Goal: Find specific page/section: Find specific page/section

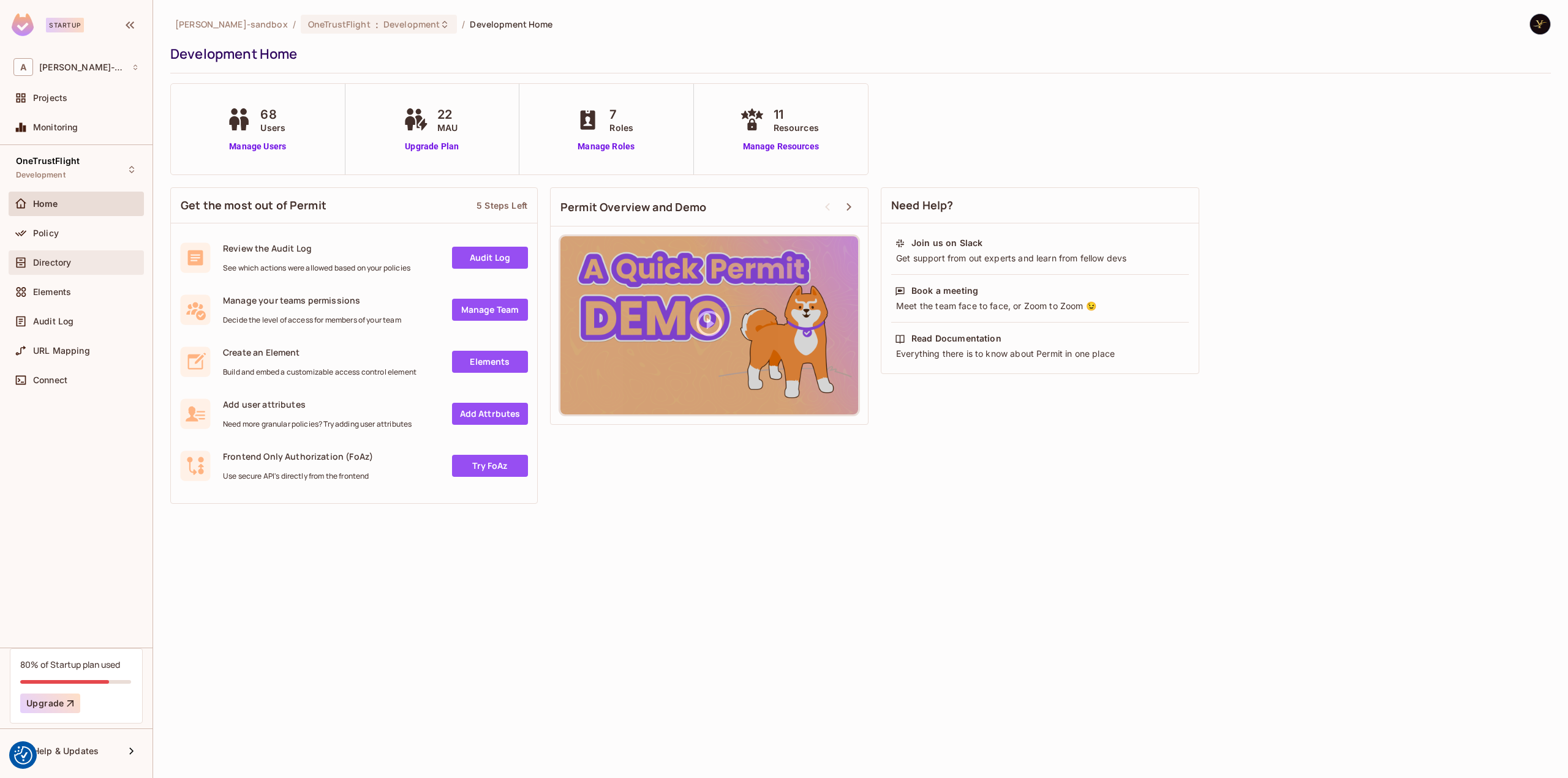
click at [41, 259] on span "Directory" at bounding box center [51, 262] width 38 height 9
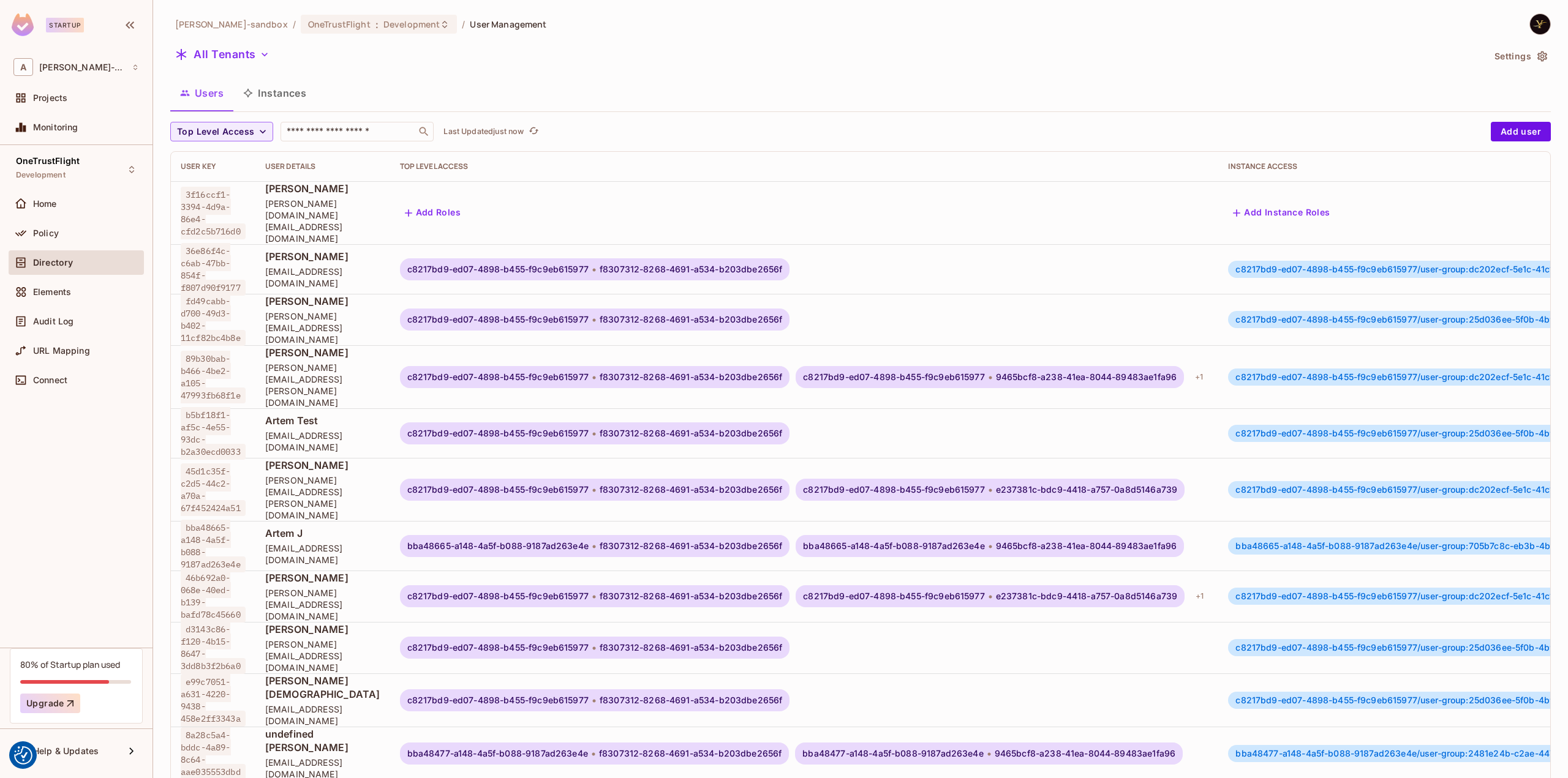
click at [293, 92] on button "Instances" at bounding box center [274, 92] width 83 height 31
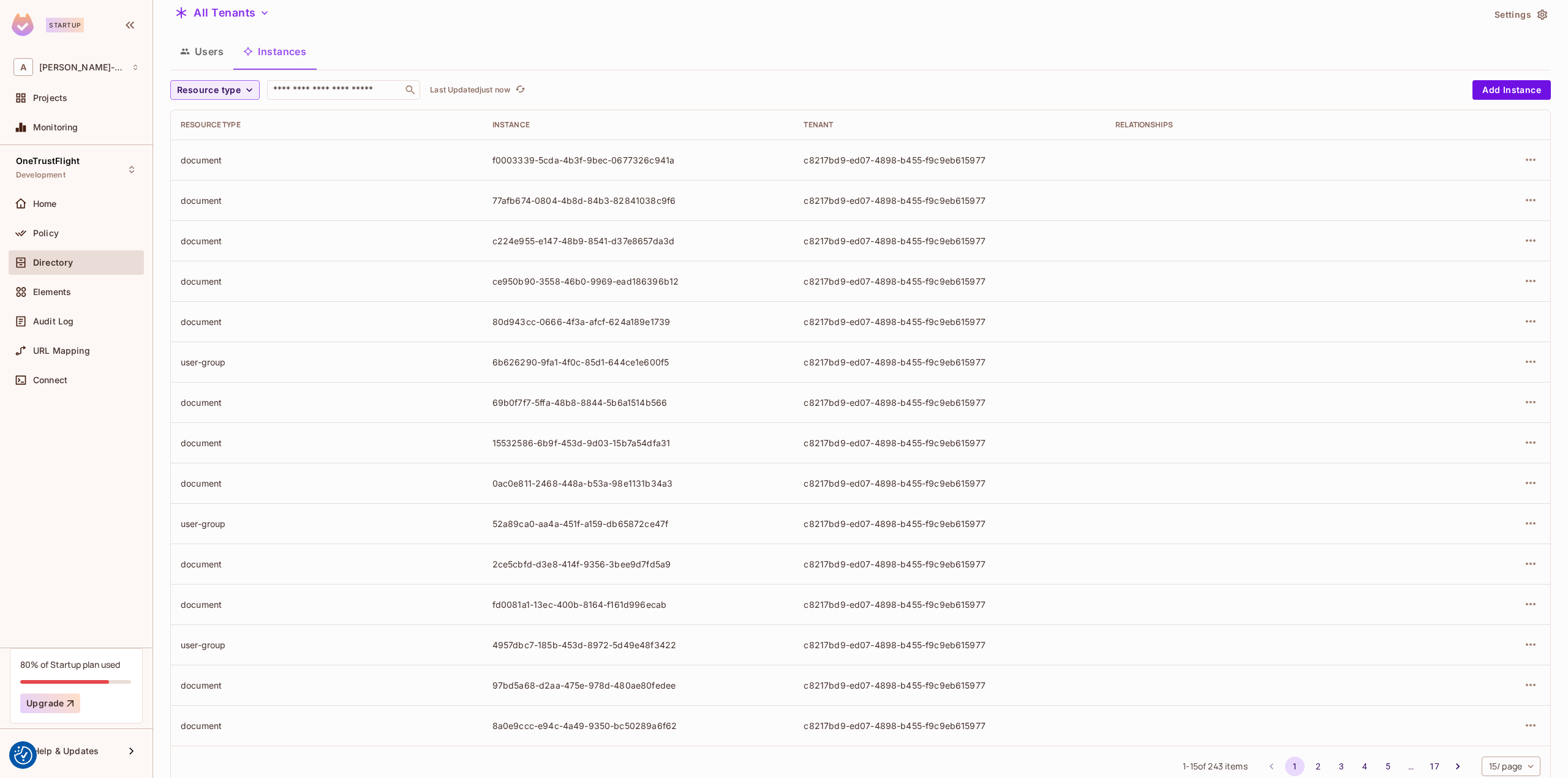
scroll to position [76, 0]
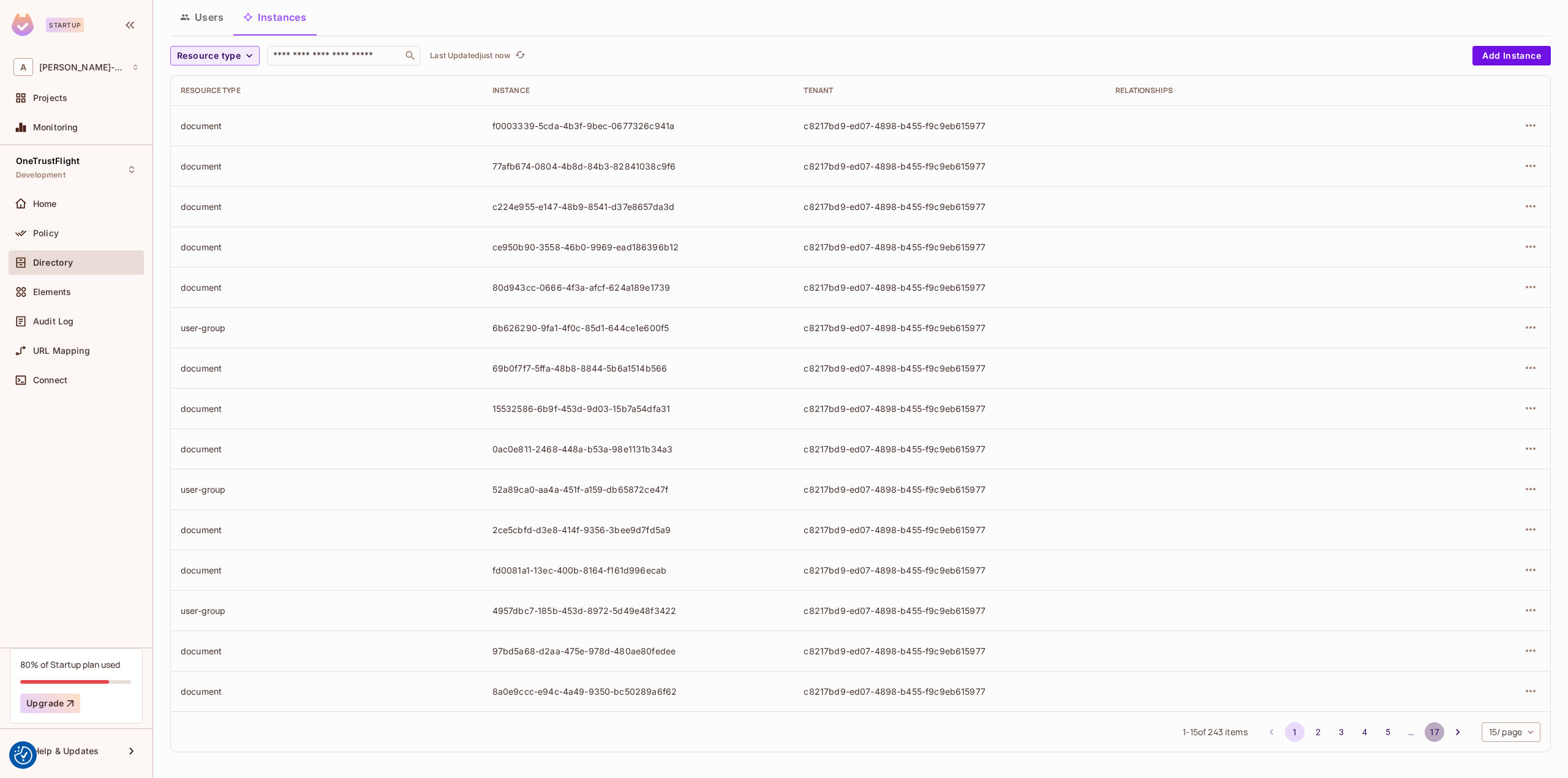
click at [1424, 731] on button "17" at bounding box center [1434, 731] width 20 height 20
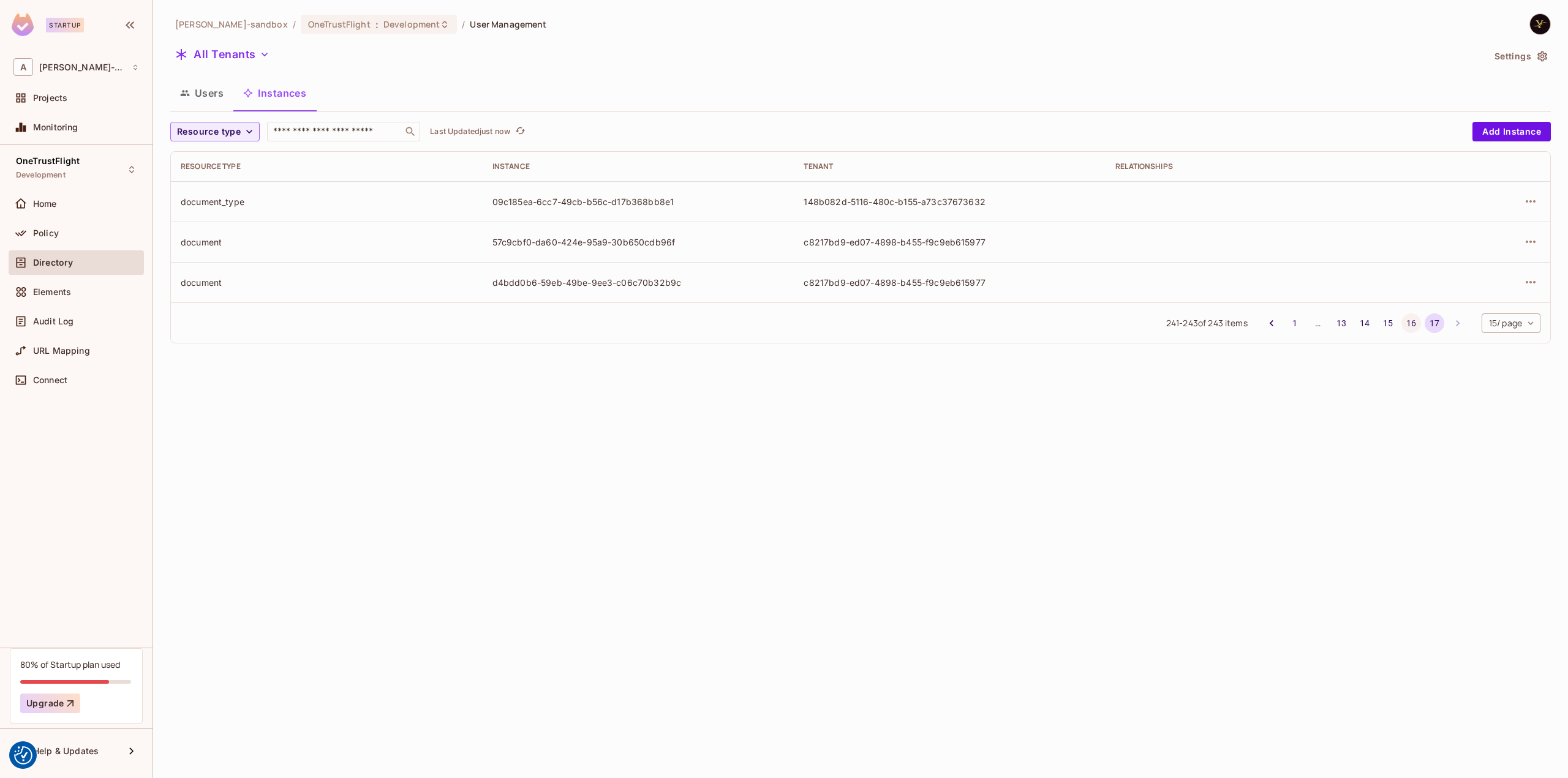
click at [1415, 322] on button "16" at bounding box center [1410, 323] width 20 height 20
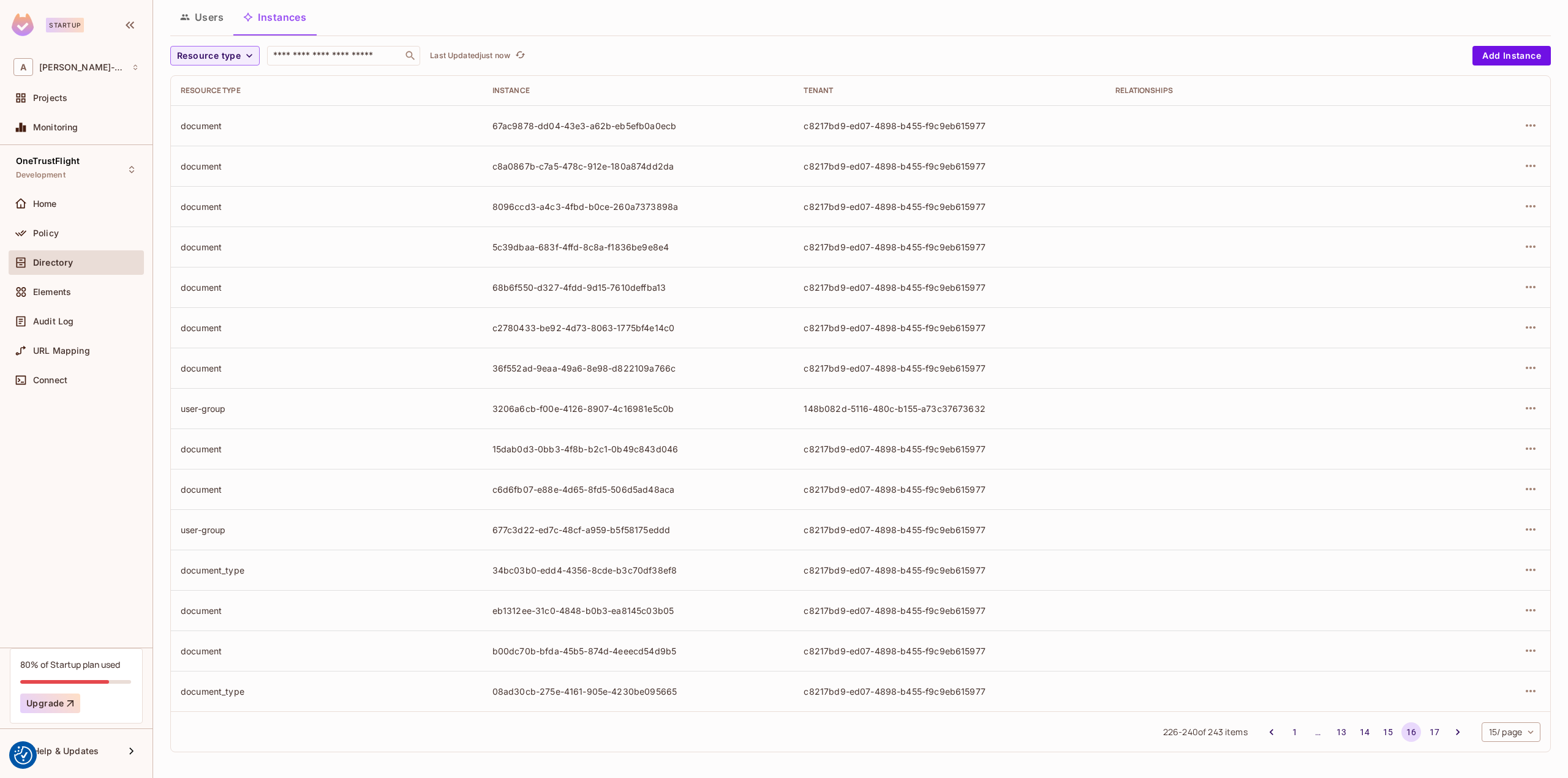
scroll to position [76, 0]
click at [1378, 724] on button "15" at bounding box center [1387, 731] width 20 height 20
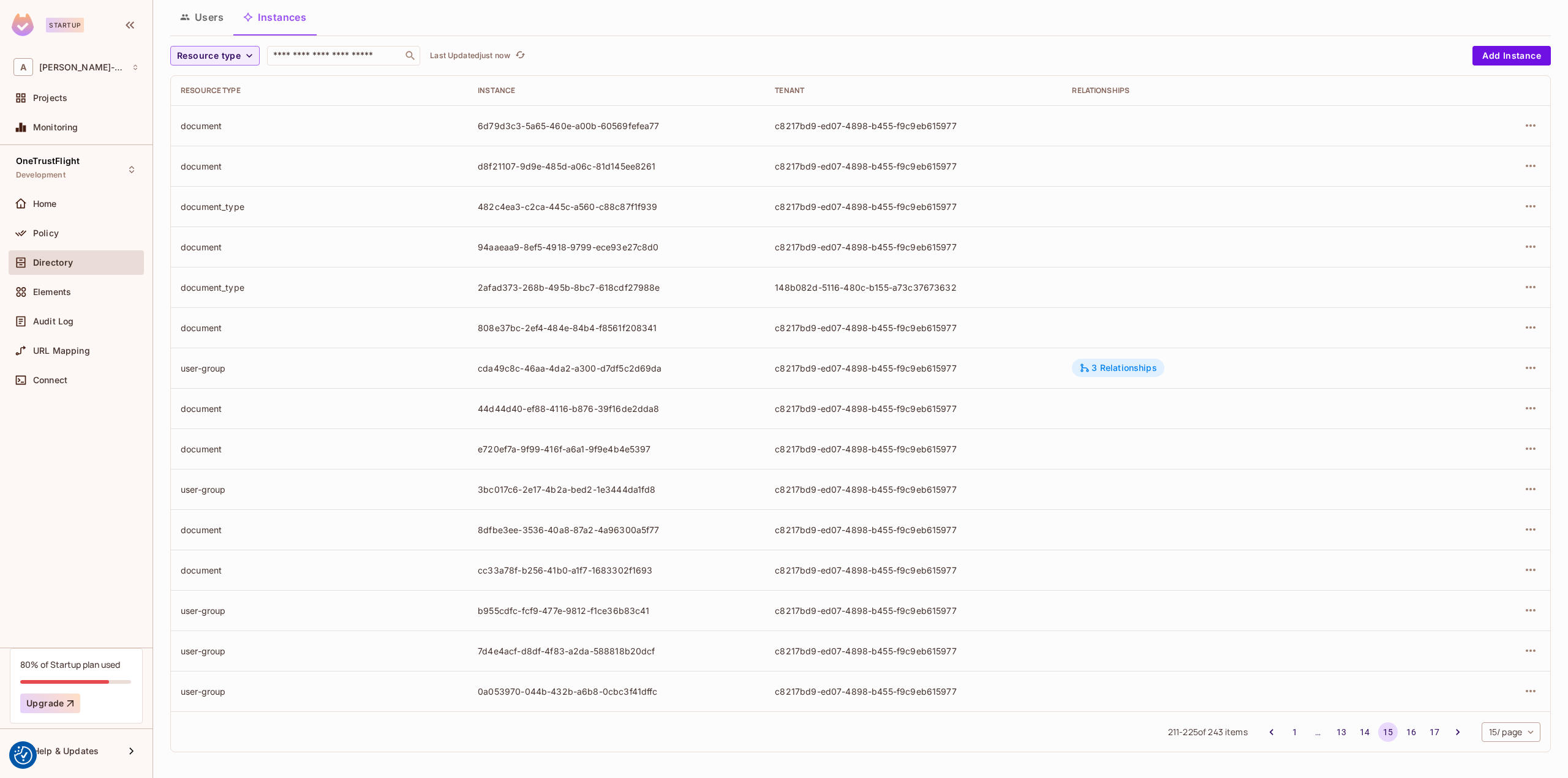
click at [1091, 364] on div "3 Relationships" at bounding box center [1117, 368] width 77 height 11
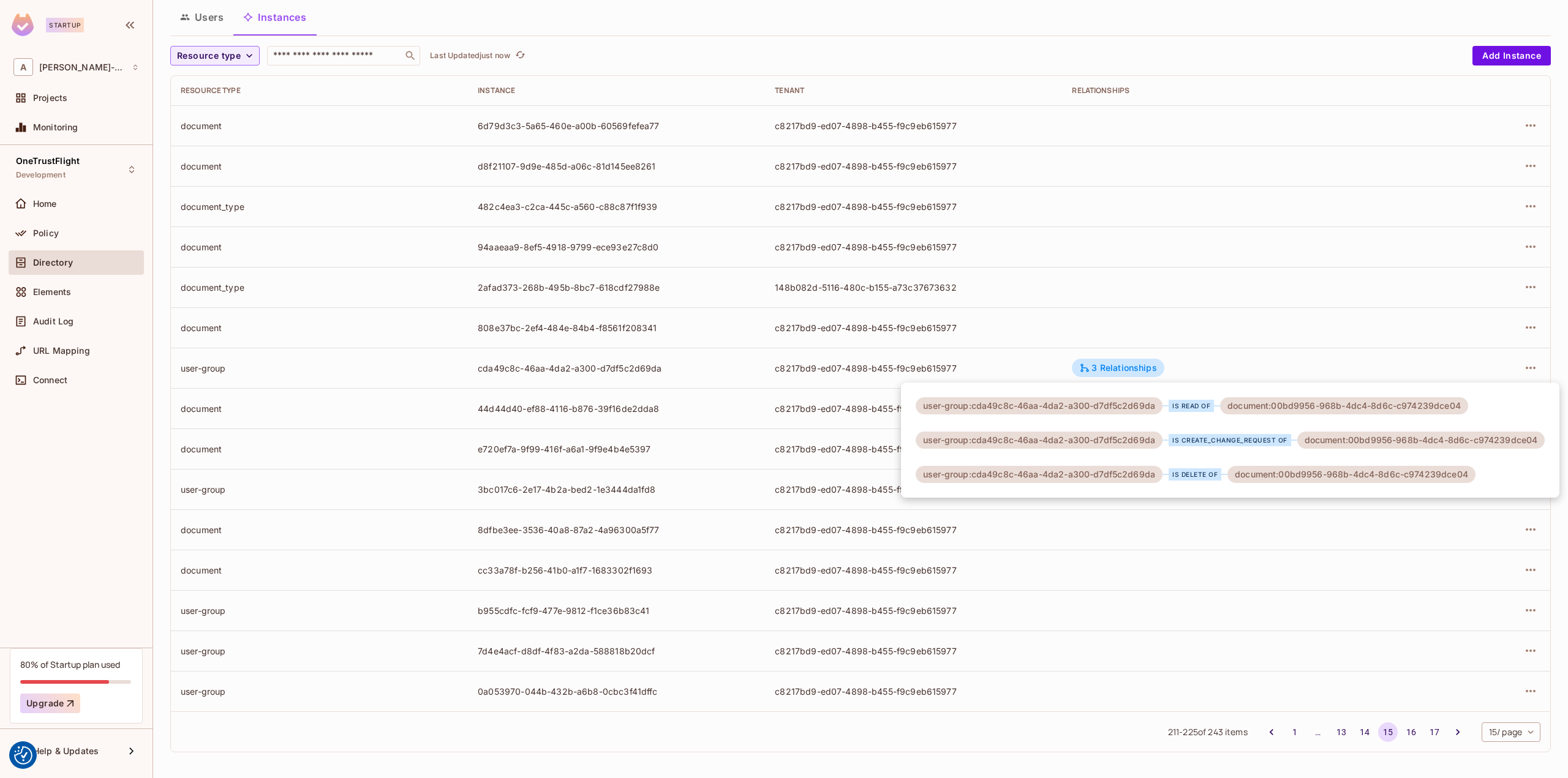
click at [1105, 364] on div at bounding box center [784, 389] width 1568 height 778
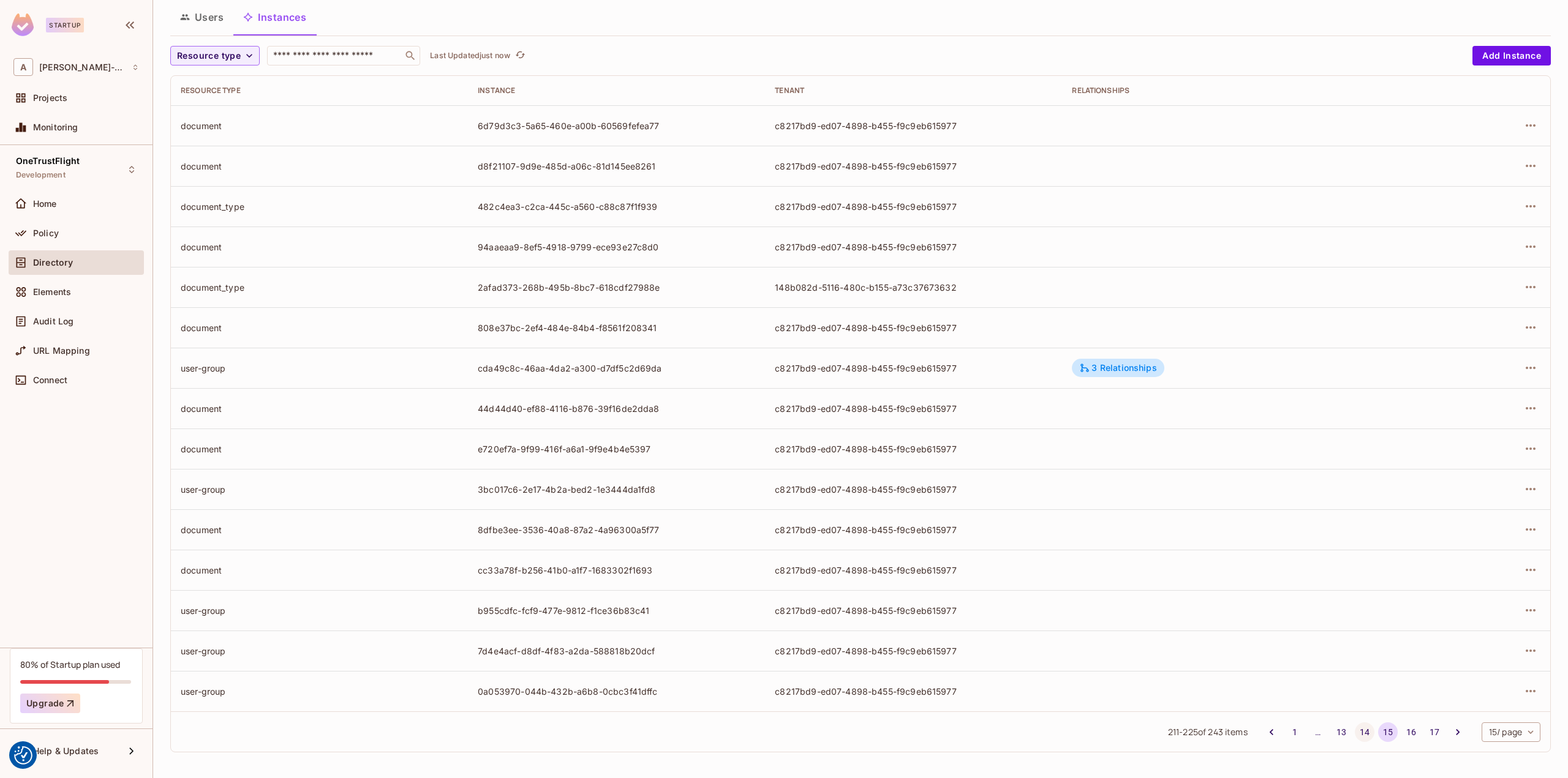
click at [1355, 729] on button "14" at bounding box center [1365, 731] width 20 height 20
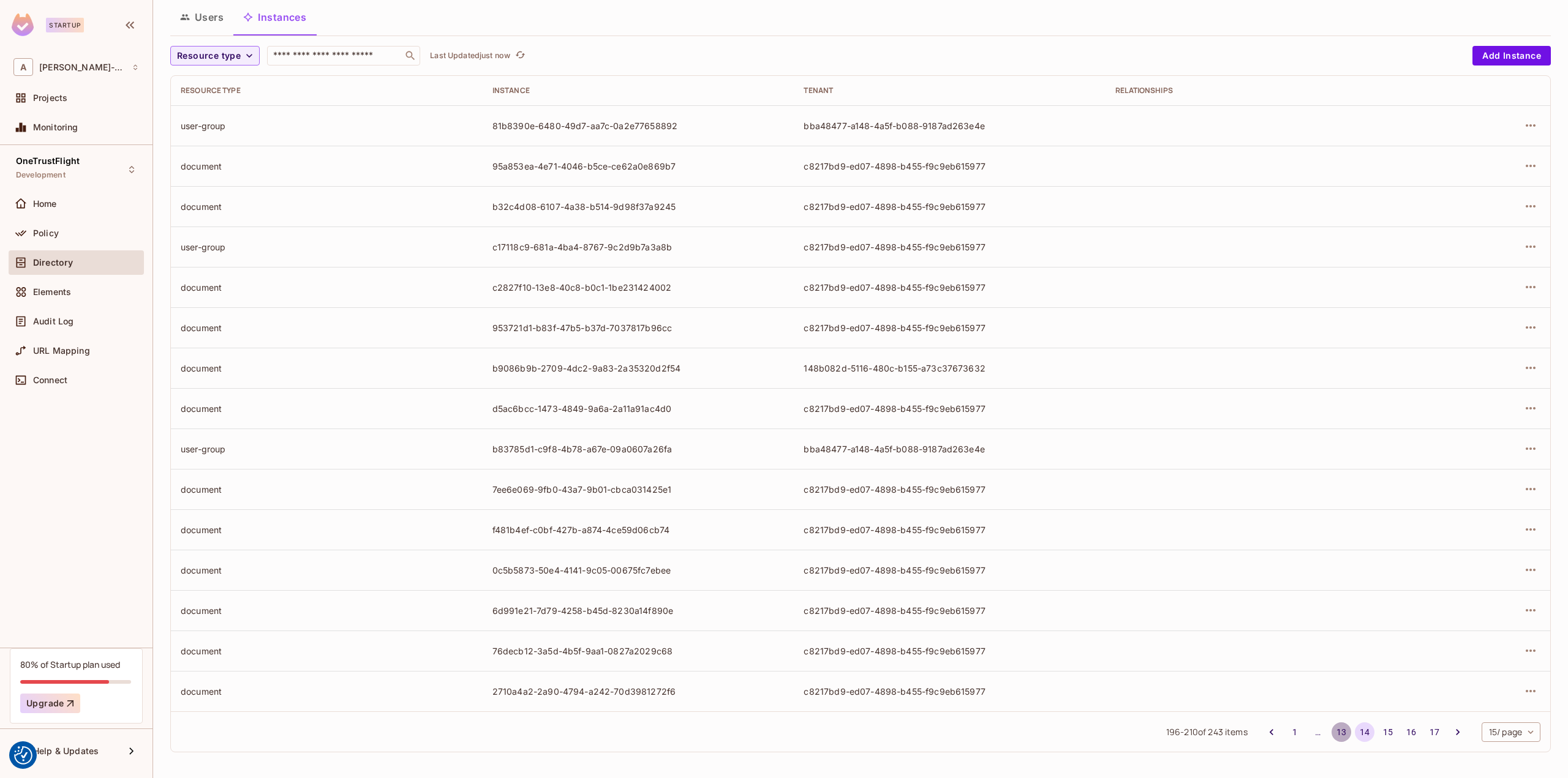
click at [1332, 729] on button "13" at bounding box center [1341, 731] width 20 height 20
click at [1332, 730] on button "12" at bounding box center [1341, 731] width 20 height 20
click at [1332, 728] on button "11" at bounding box center [1341, 731] width 20 height 20
click at [1332, 723] on button "10" at bounding box center [1341, 731] width 20 height 20
click at [1332, 731] on button "9" at bounding box center [1341, 731] width 20 height 20
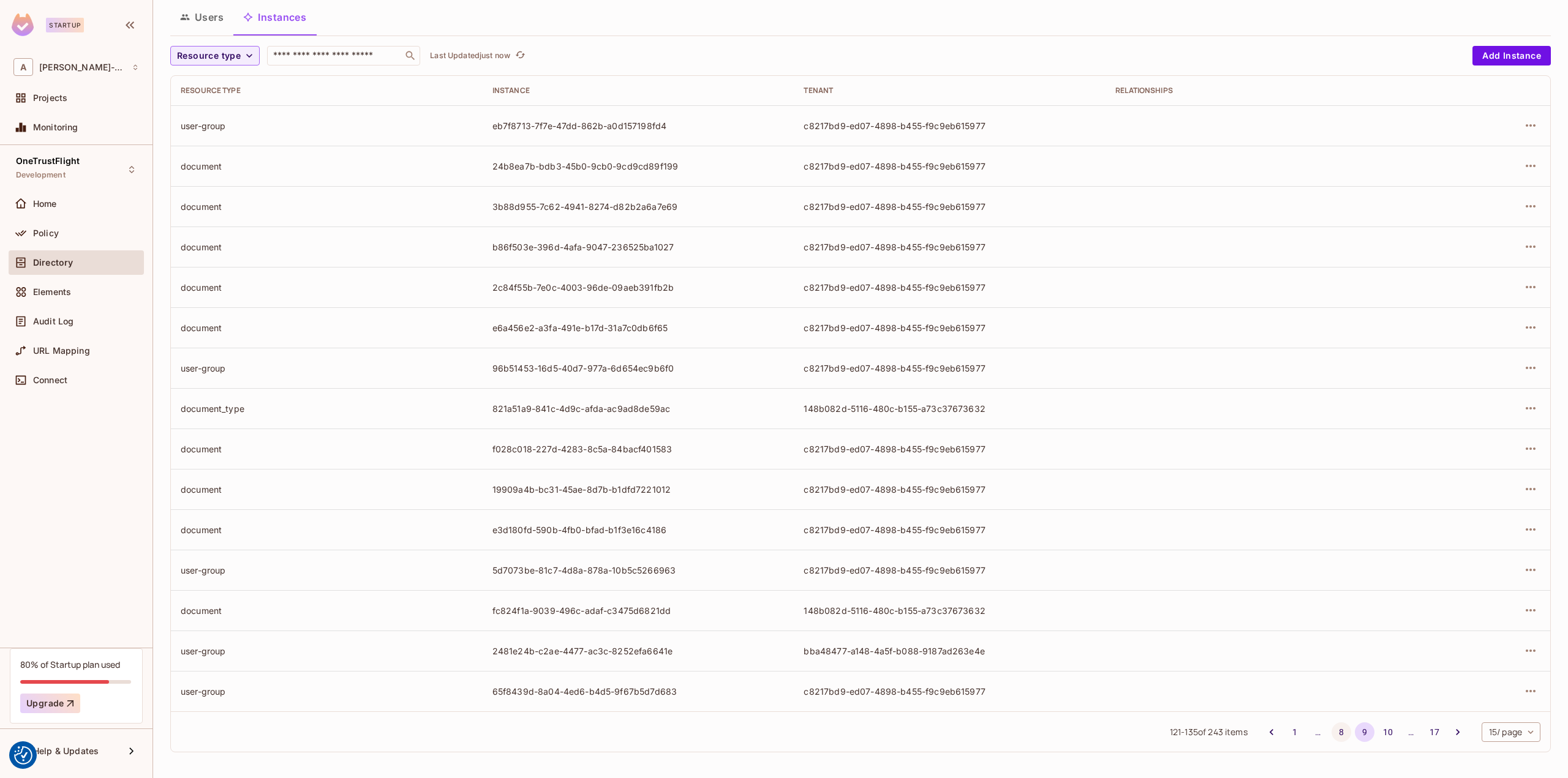
click at [1332, 722] on button "8" at bounding box center [1341, 731] width 20 height 20
click at [1332, 729] on button "7" at bounding box center [1341, 731] width 20 height 20
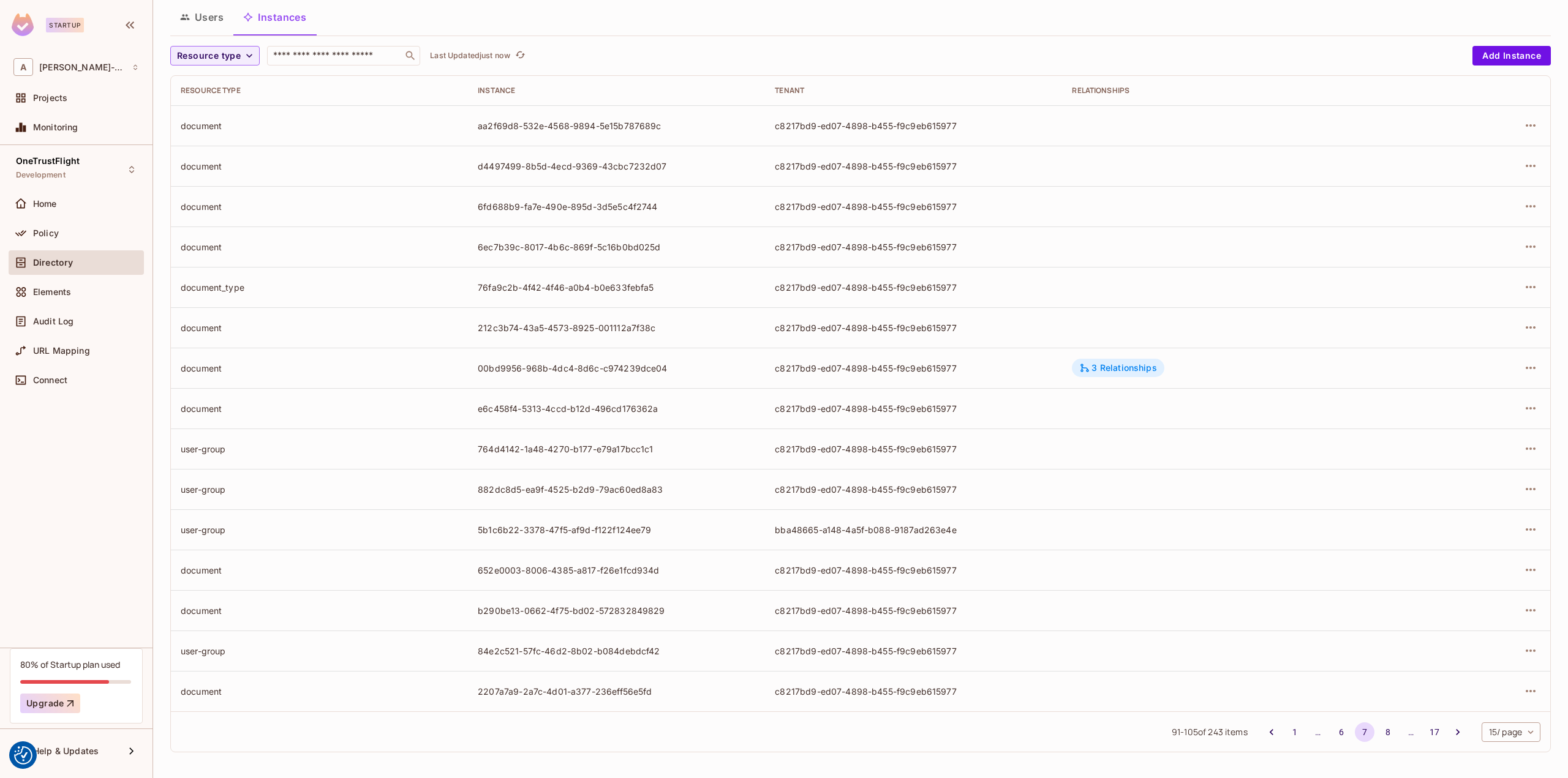
click at [1110, 364] on div "3 Relationships" at bounding box center [1117, 368] width 77 height 11
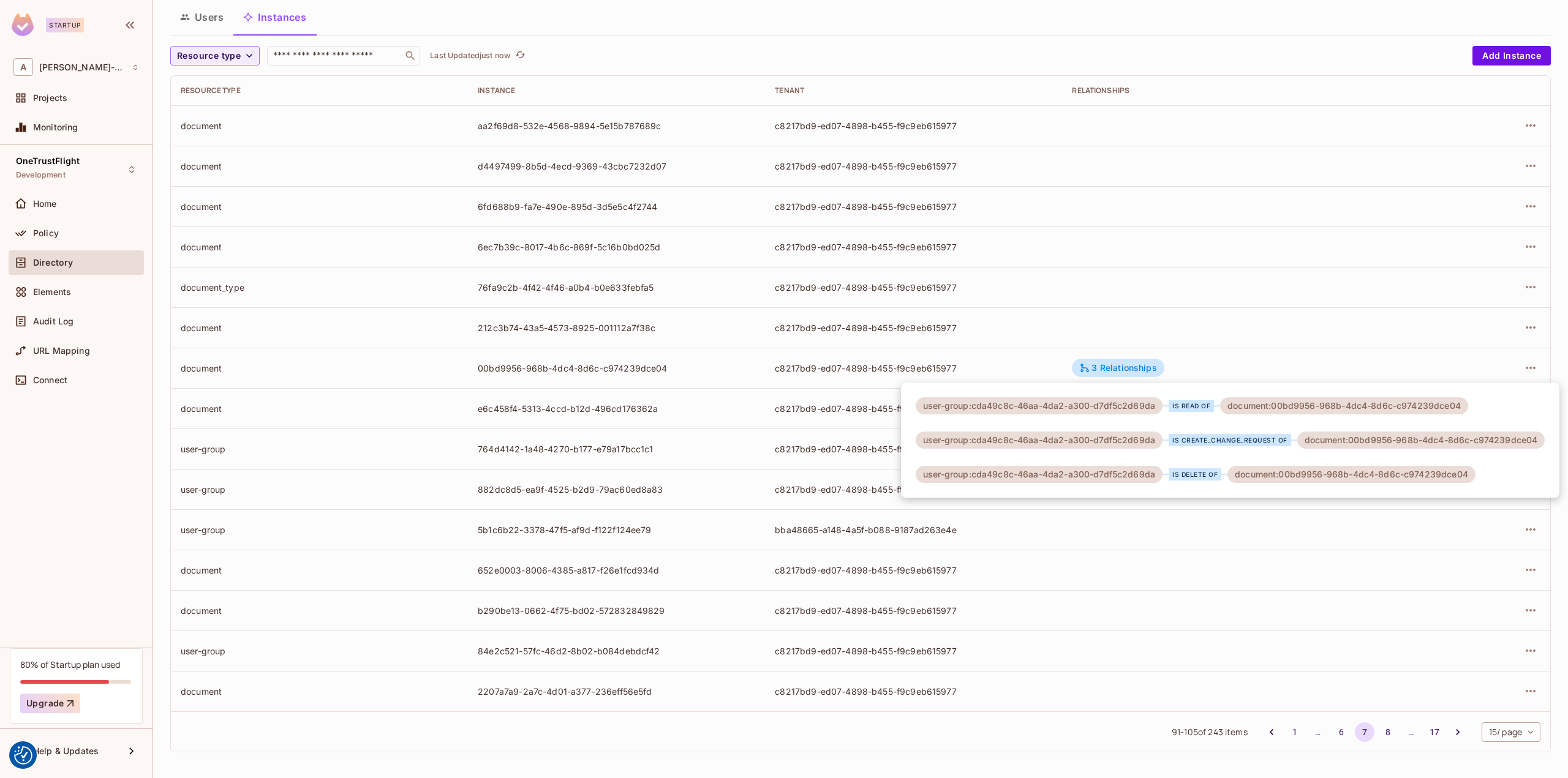
click at [1120, 362] on div at bounding box center [784, 389] width 1568 height 778
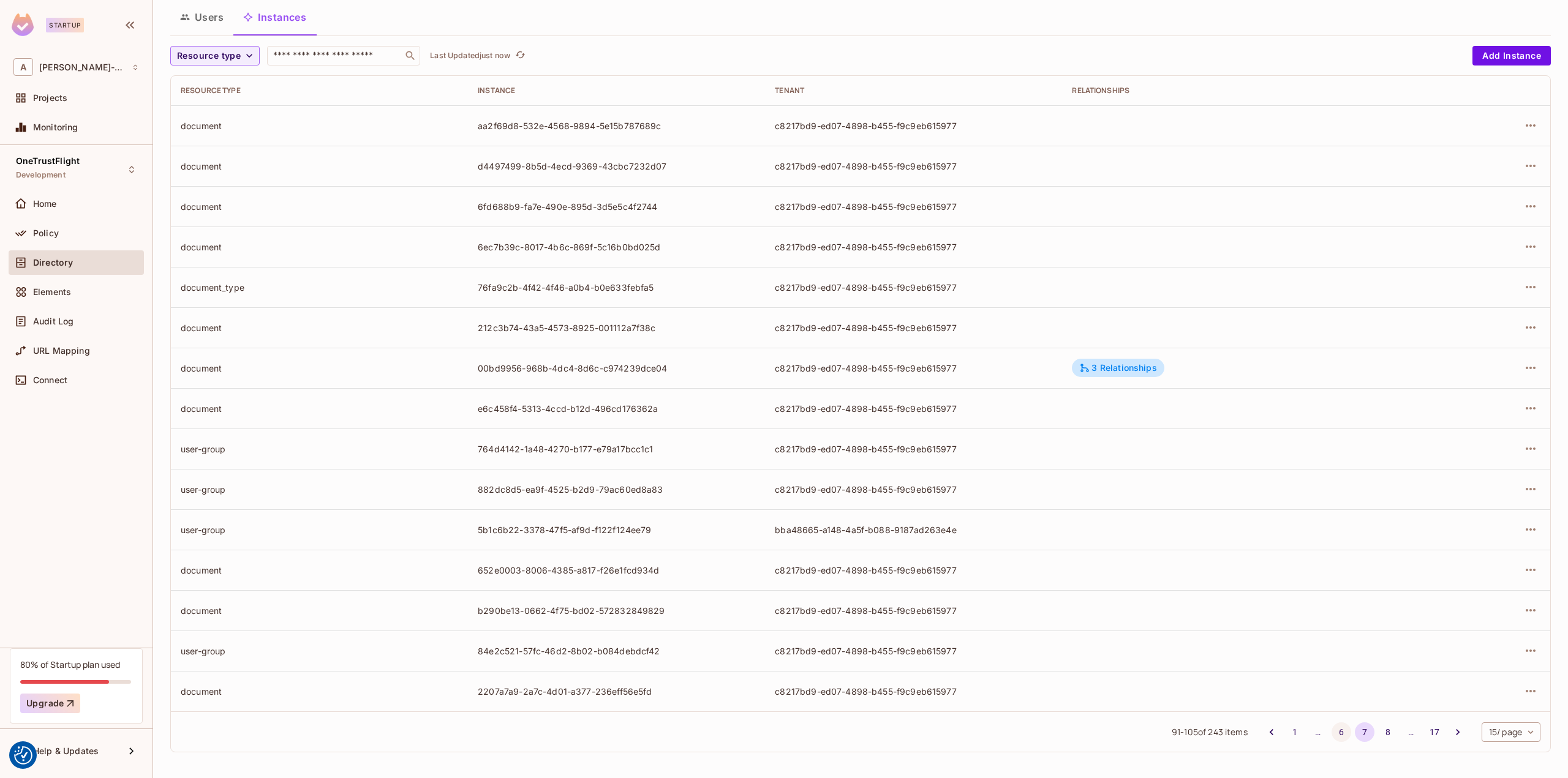
click at [1334, 729] on button "6" at bounding box center [1341, 731] width 20 height 20
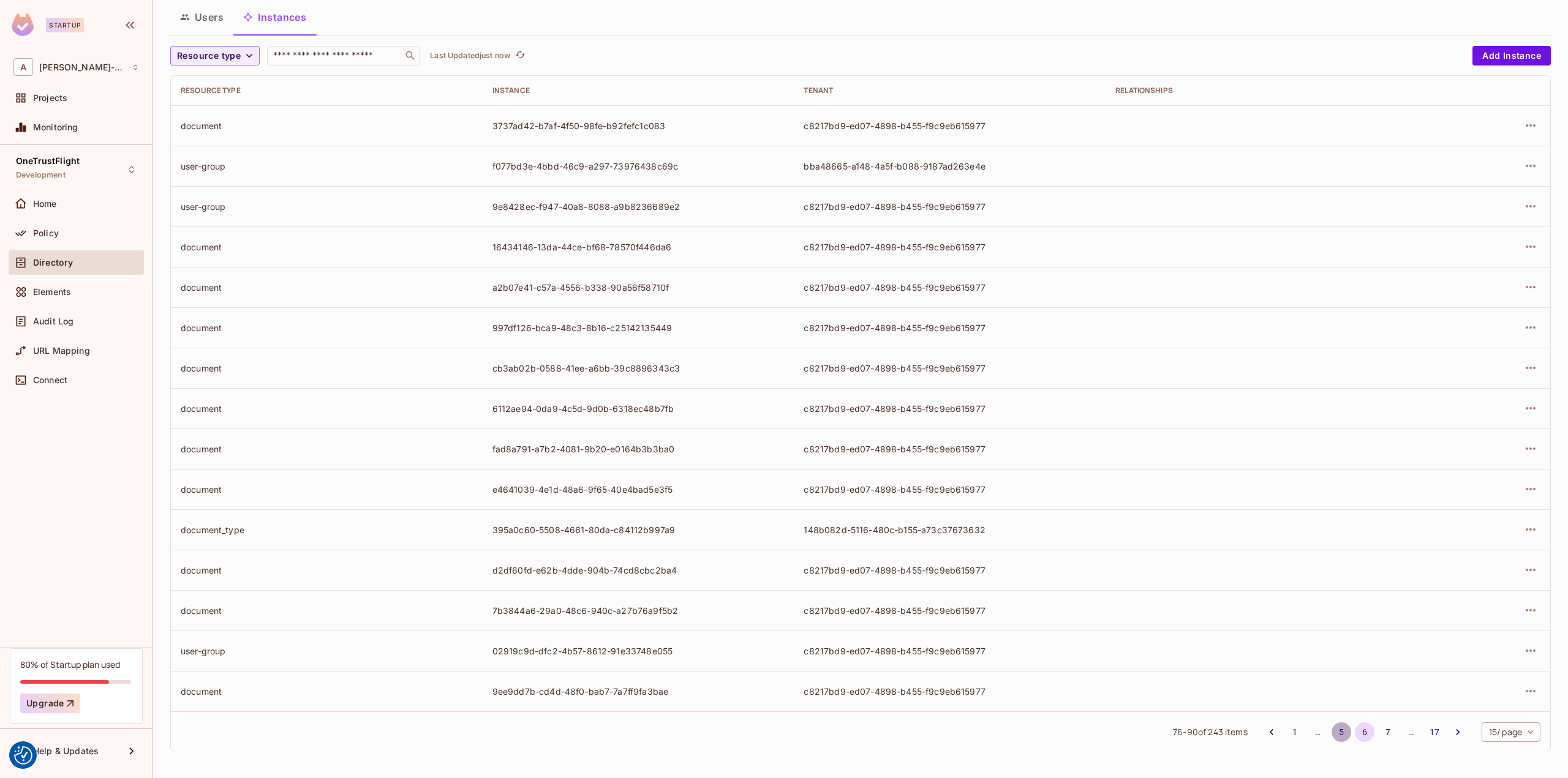
click at [1333, 734] on button "5" at bounding box center [1341, 731] width 20 height 20
click at [1332, 729] on button "4" at bounding box center [1341, 731] width 20 height 20
click at [1332, 729] on button "3" at bounding box center [1341, 731] width 20 height 20
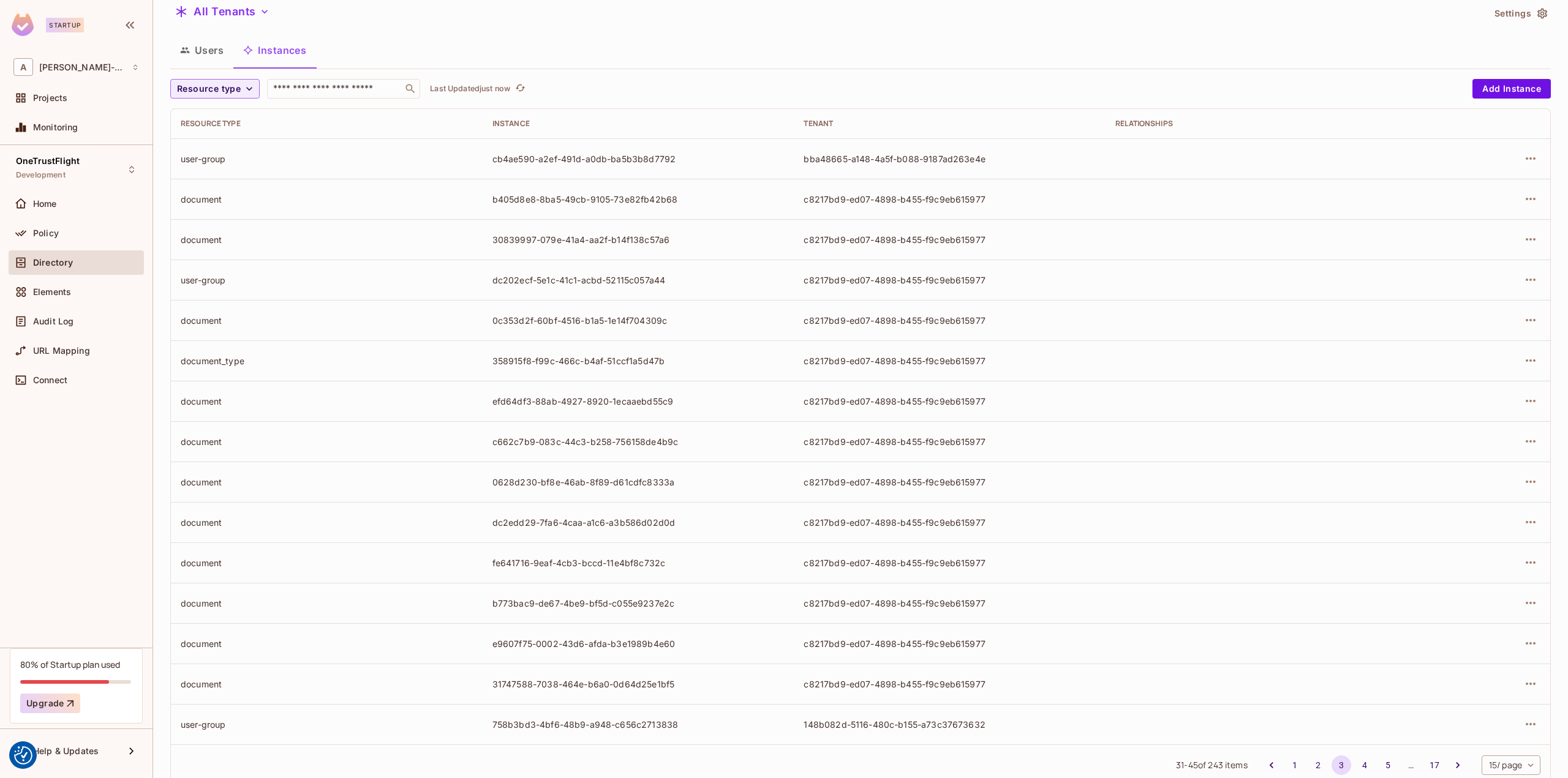
scroll to position [0, 0]
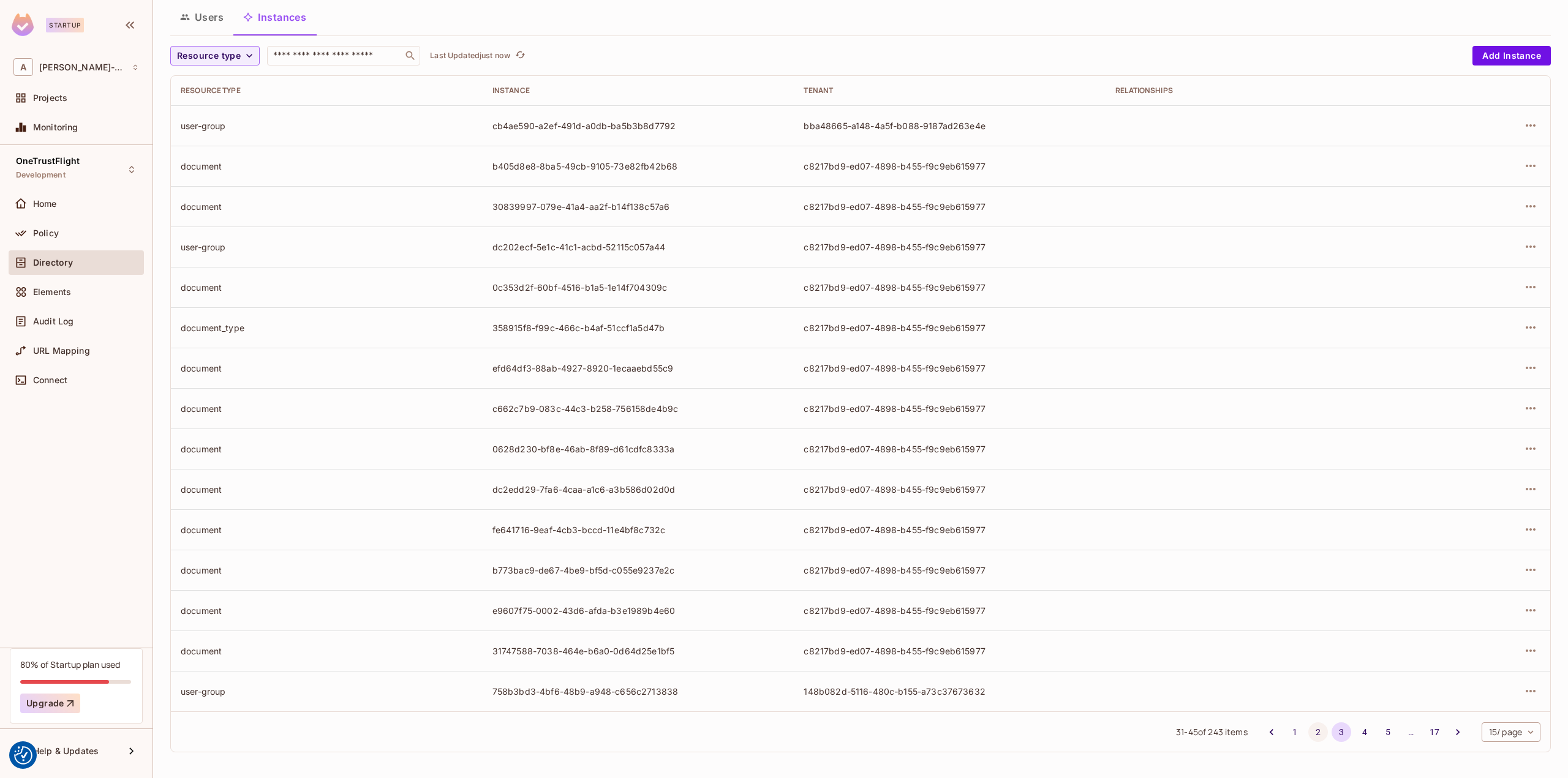
click at [1309, 729] on button "2" at bounding box center [1318, 731] width 20 height 20
click at [1285, 734] on button "1" at bounding box center [1295, 731] width 20 height 20
click at [1355, 731] on button "4" at bounding box center [1365, 731] width 20 height 20
click at [1378, 728] on button "5" at bounding box center [1387, 731] width 20 height 20
click at [1379, 732] on button "6" at bounding box center [1387, 731] width 20 height 20
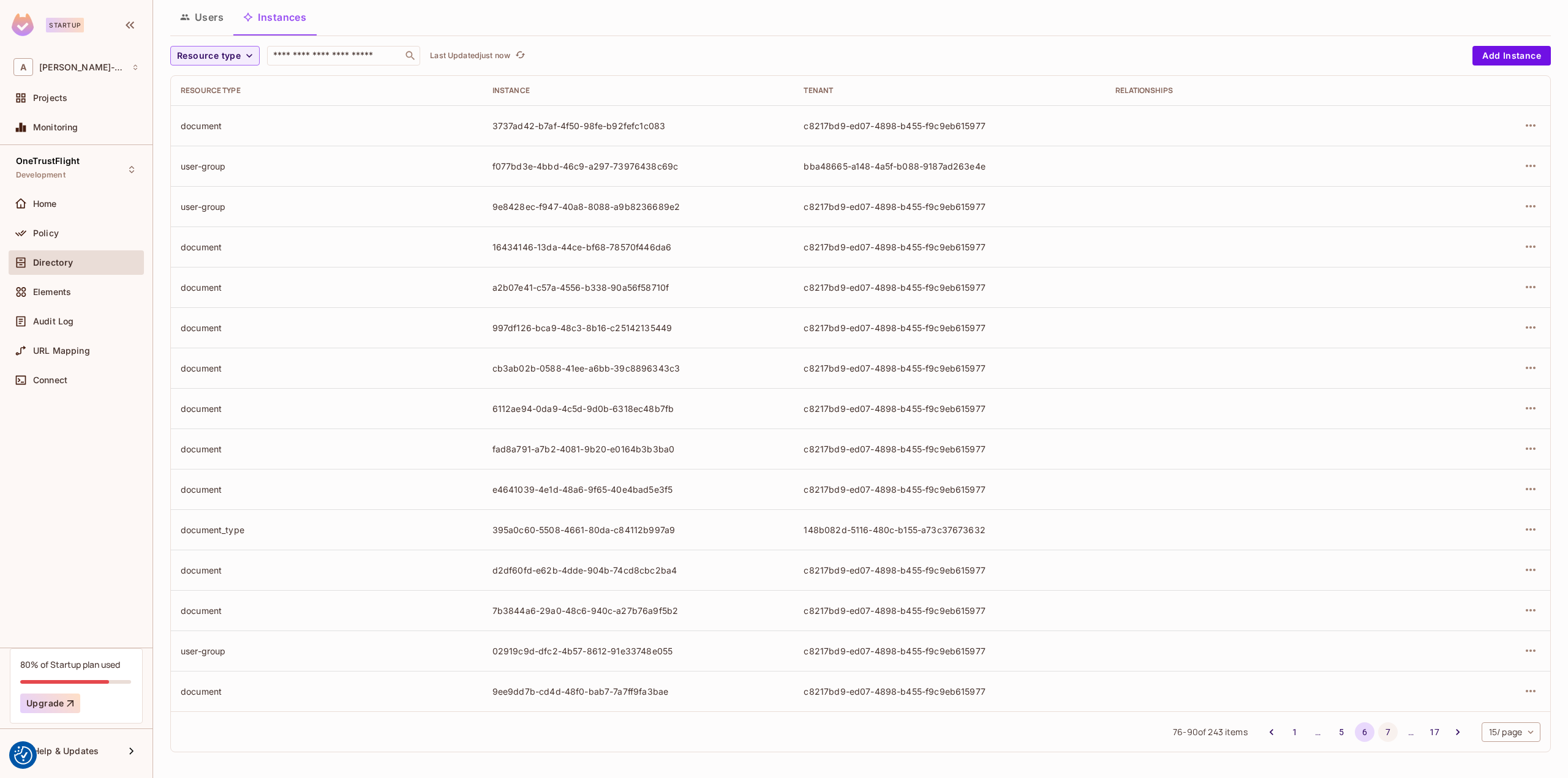
click at [1379, 730] on button "7" at bounding box center [1387, 731] width 20 height 20
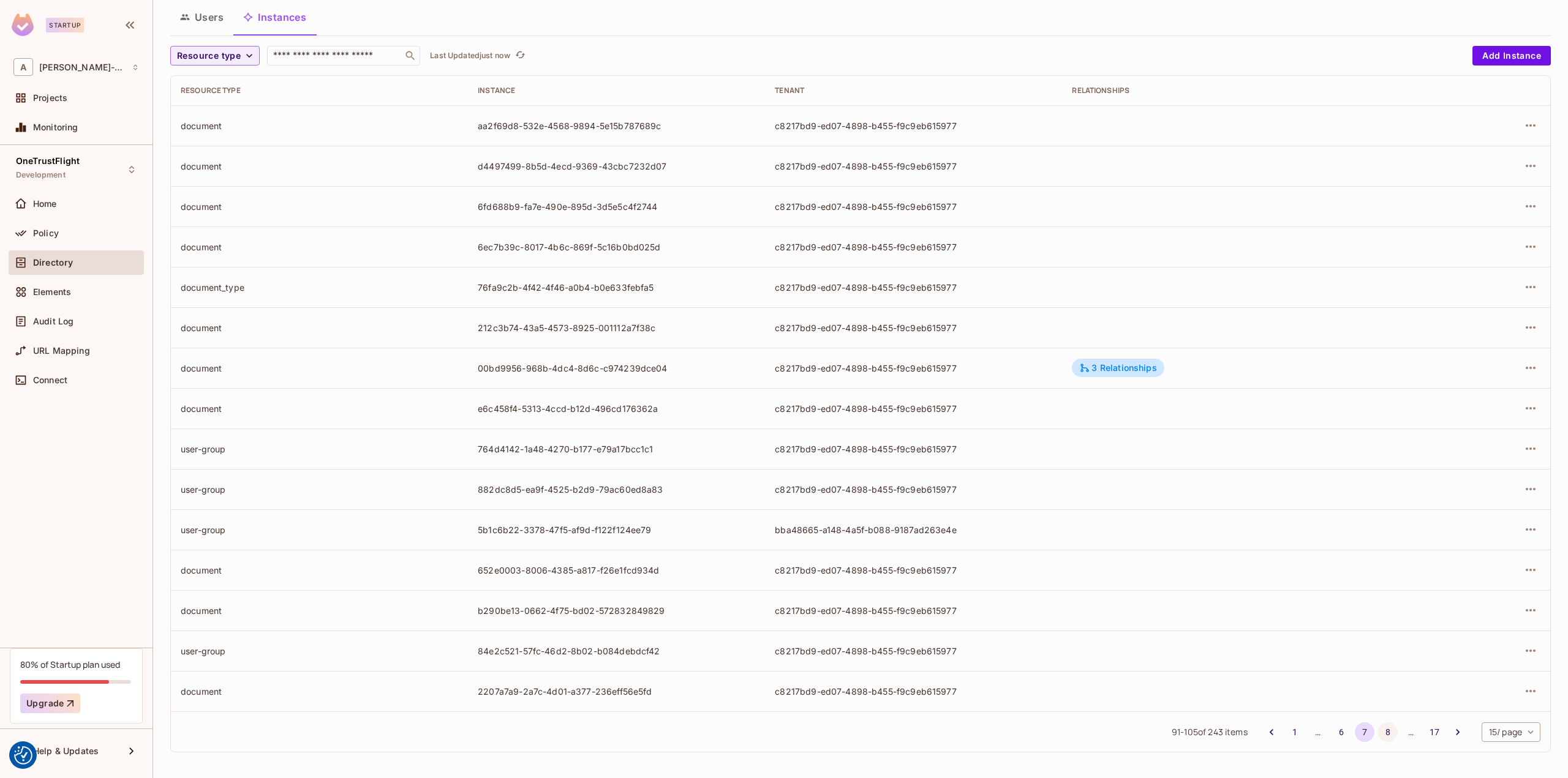
click at [1378, 730] on button "8" at bounding box center [1387, 731] width 20 height 20
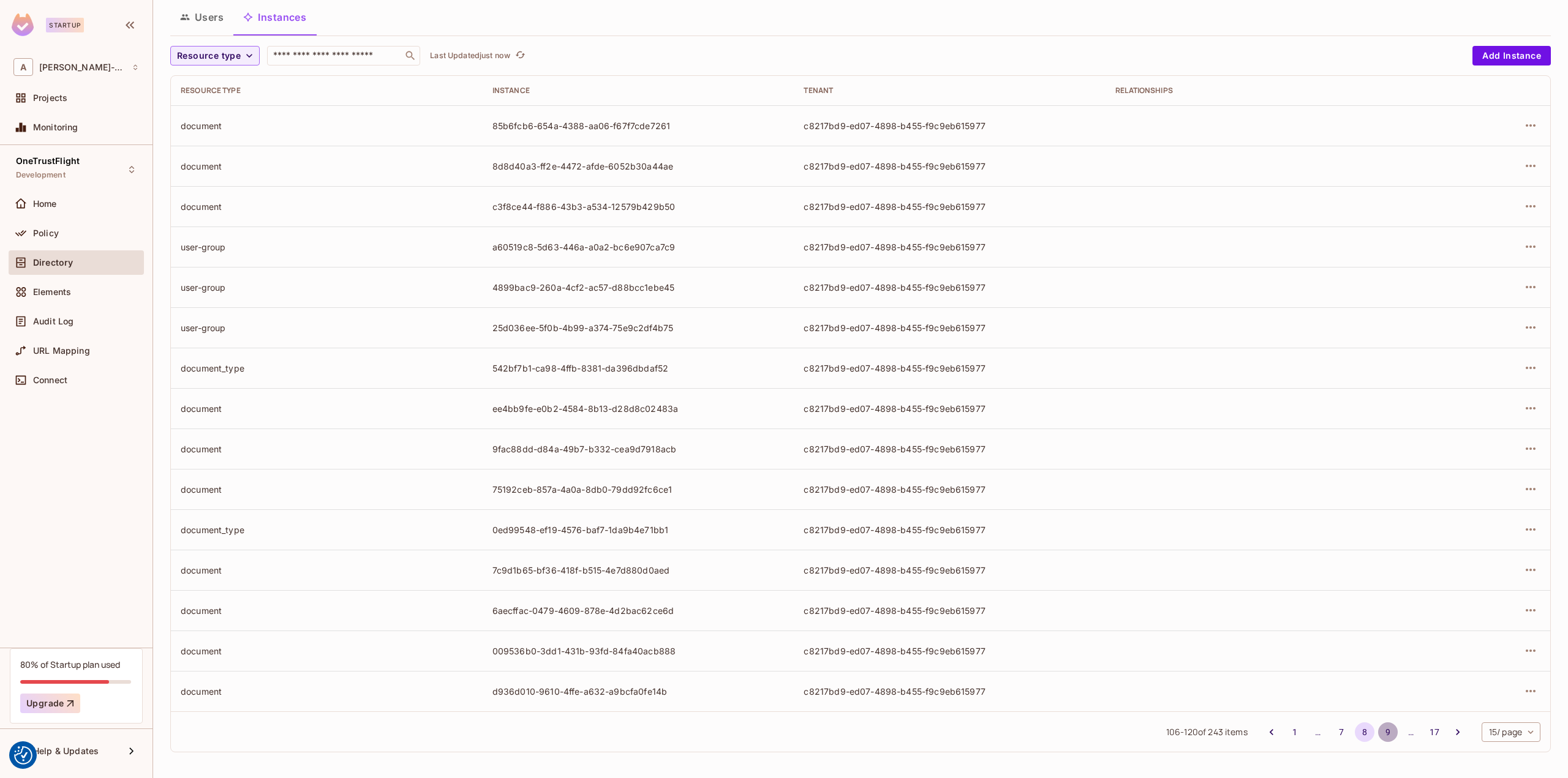
click at [1378, 732] on button "9" at bounding box center [1387, 731] width 20 height 20
click at [1378, 733] on button "10" at bounding box center [1387, 731] width 20 height 20
click at [1379, 734] on button "11" at bounding box center [1387, 731] width 20 height 20
click at [1379, 734] on button "12" at bounding box center [1387, 731] width 20 height 20
click at [1379, 736] on button "13" at bounding box center [1387, 731] width 20 height 20
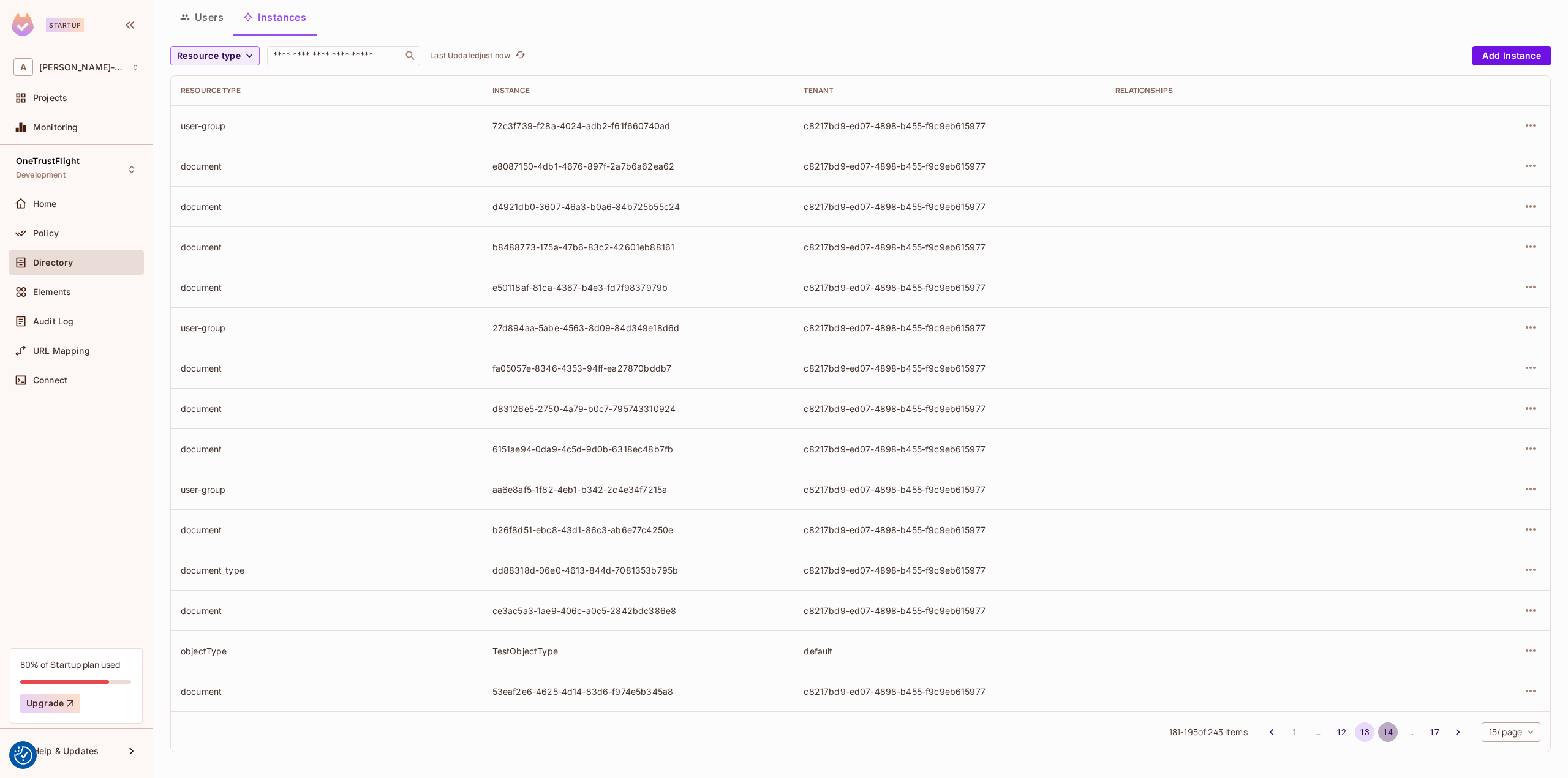
click at [1379, 736] on button "14" at bounding box center [1387, 731] width 20 height 20
click at [1378, 735] on button "15" at bounding box center [1387, 731] width 20 height 20
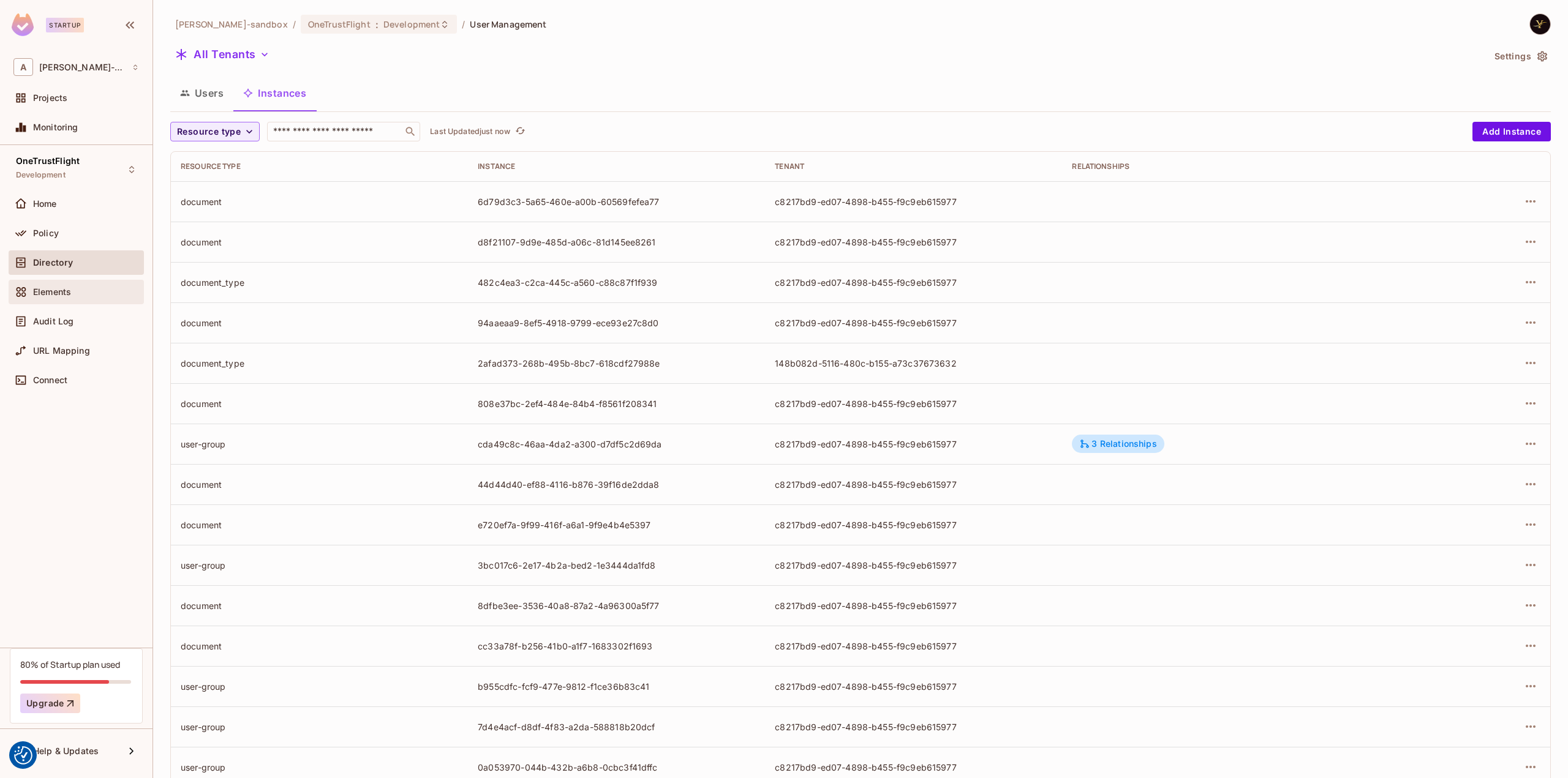
click at [71, 285] on div "Elements" at bounding box center [76, 292] width 126 height 15
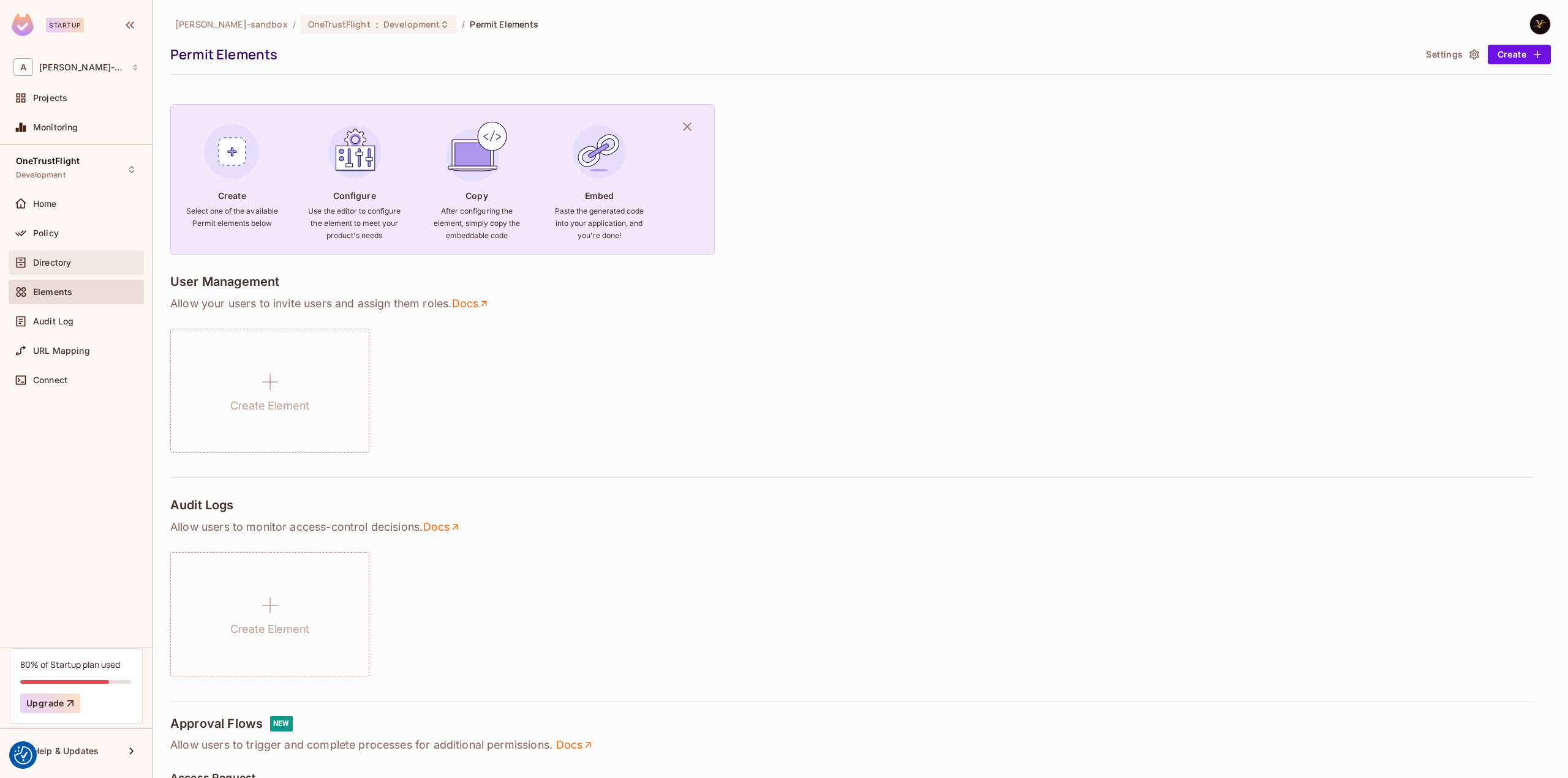
click at [107, 253] on div "Directory" at bounding box center [76, 262] width 135 height 24
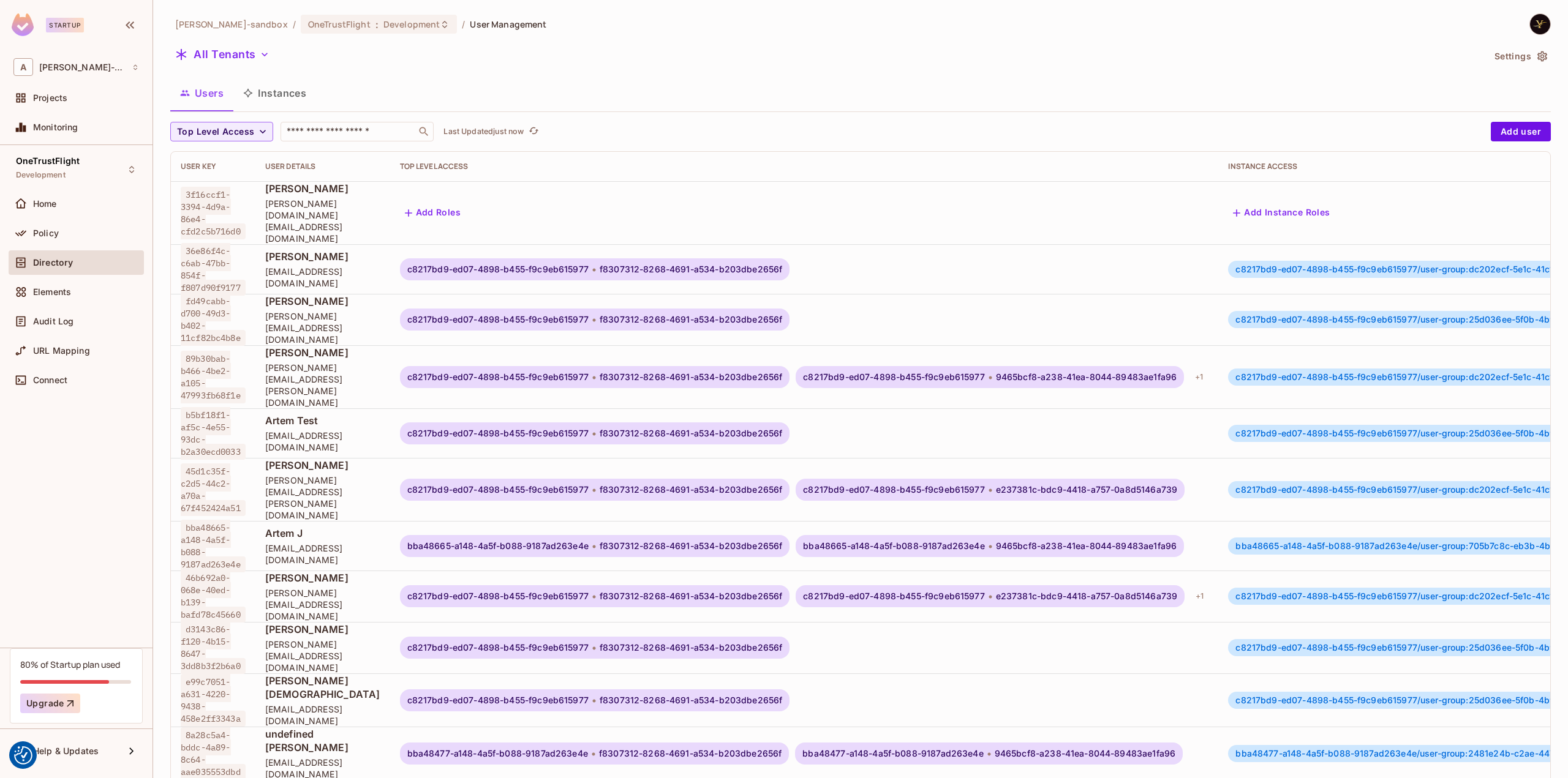
scroll to position [1, 0]
click at [379, 132] on input "text" at bounding box center [348, 132] width 129 height 12
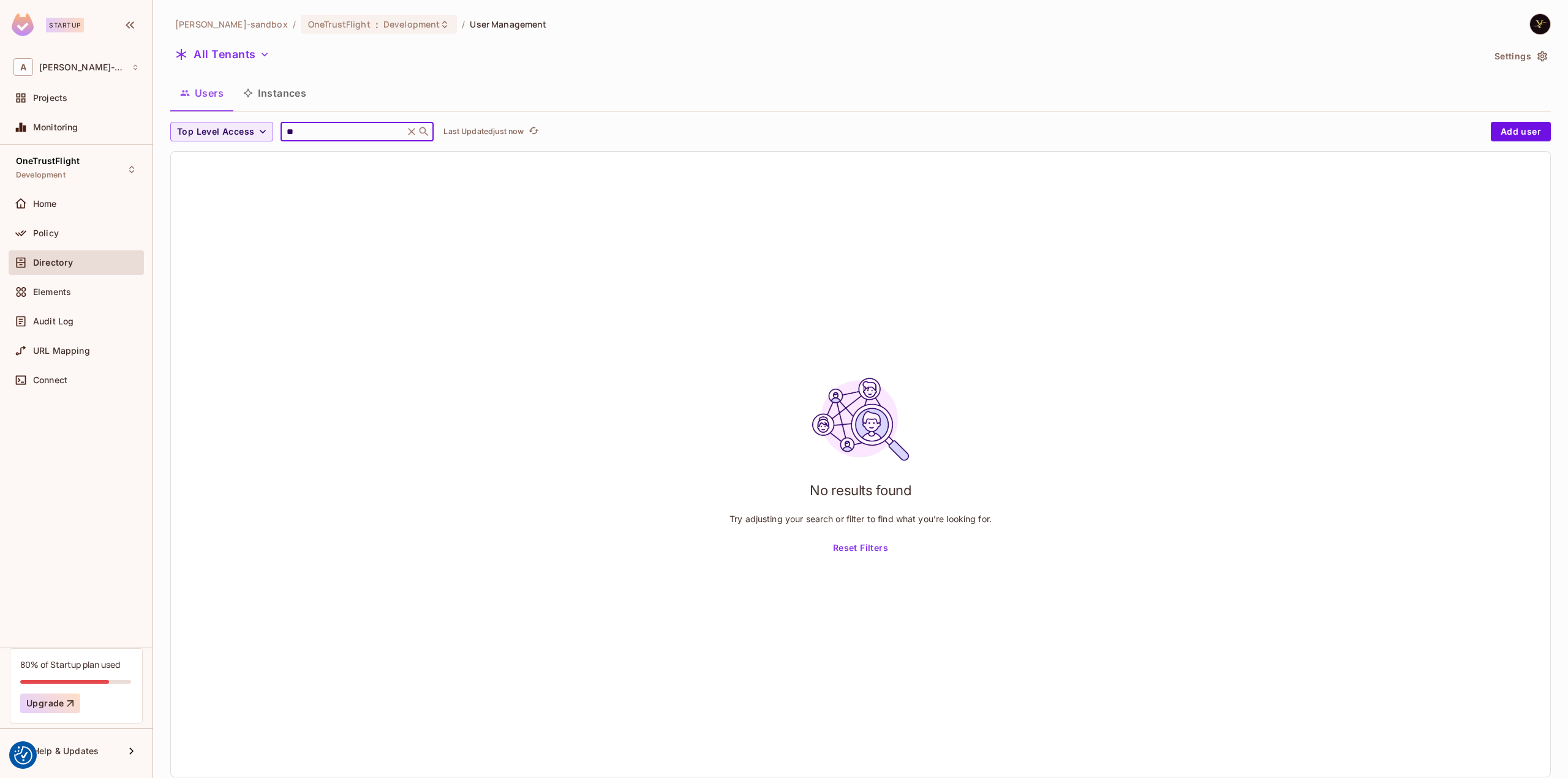
type input "*"
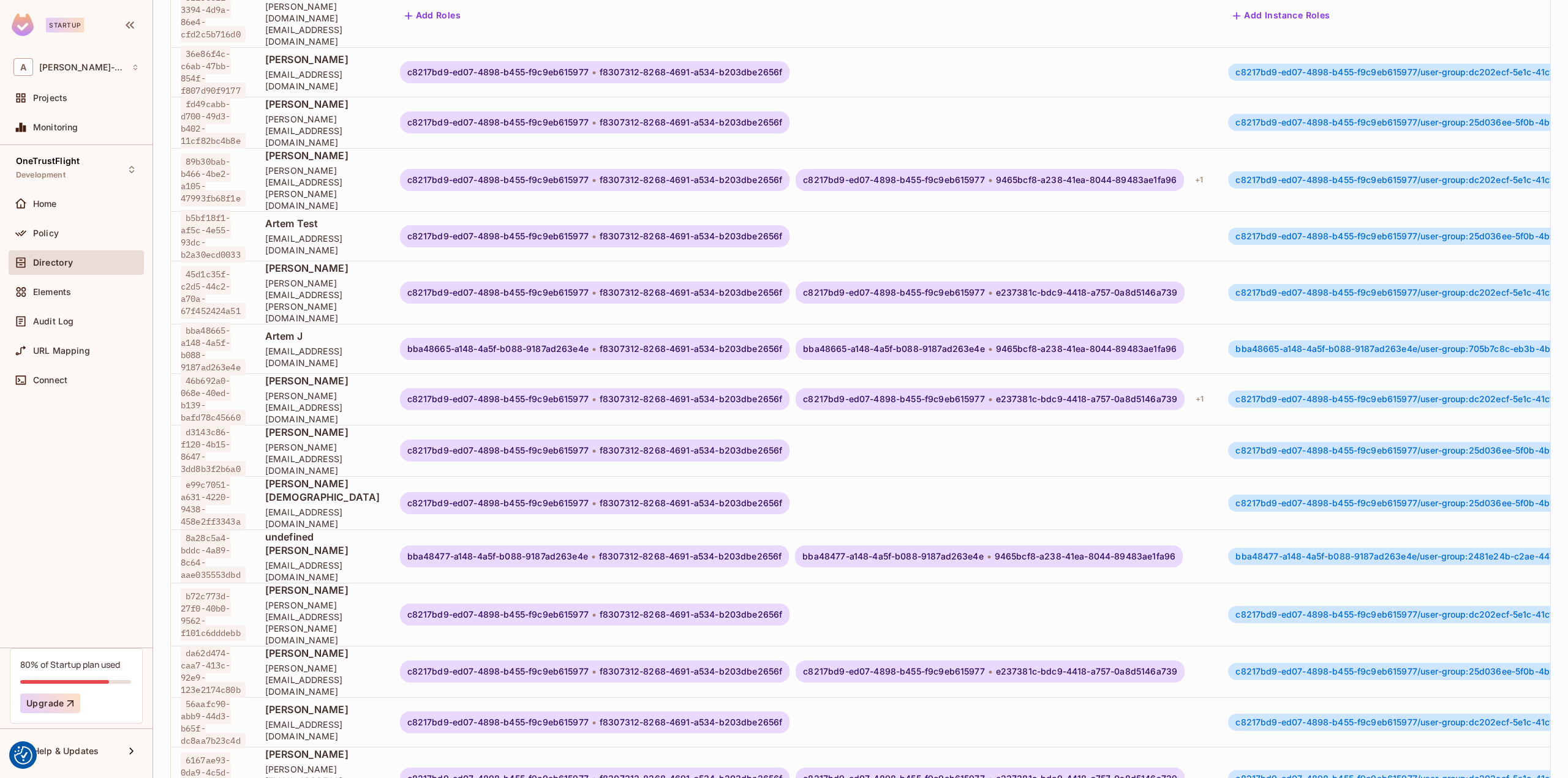
scroll to position [208, 0]
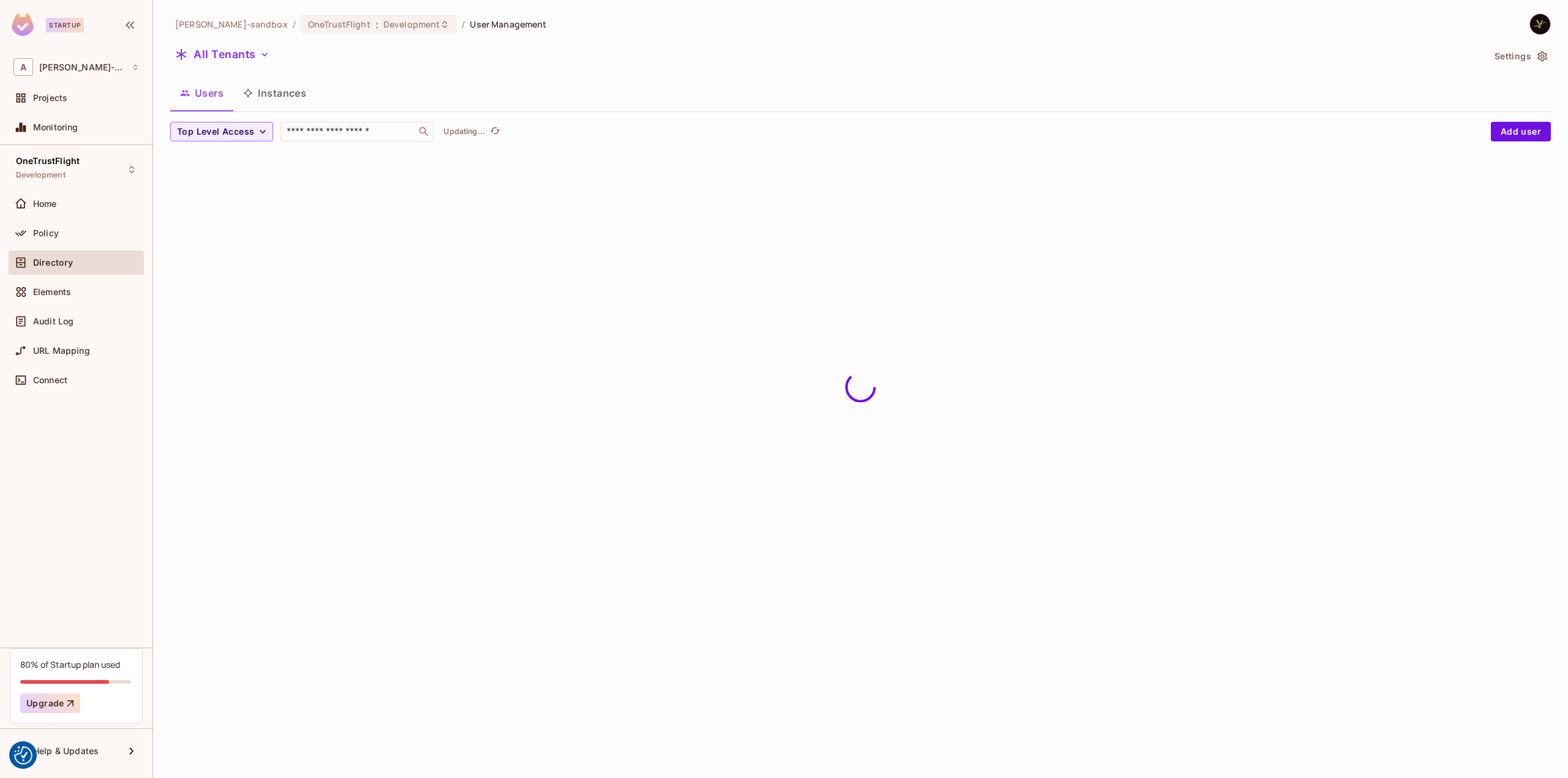
scroll to position [0, 0]
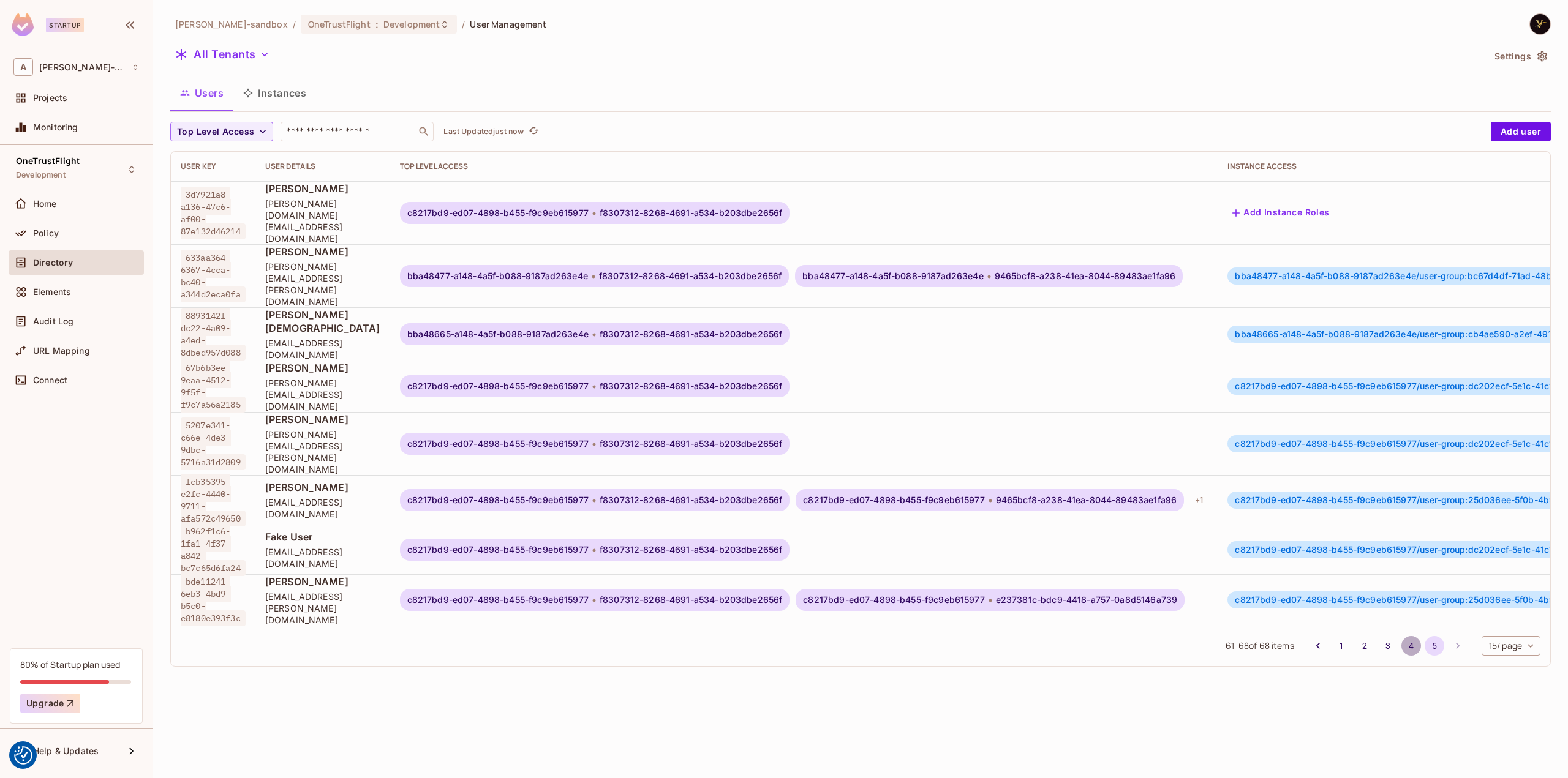
click at [1408, 636] on button "4" at bounding box center [1410, 646] width 20 height 20
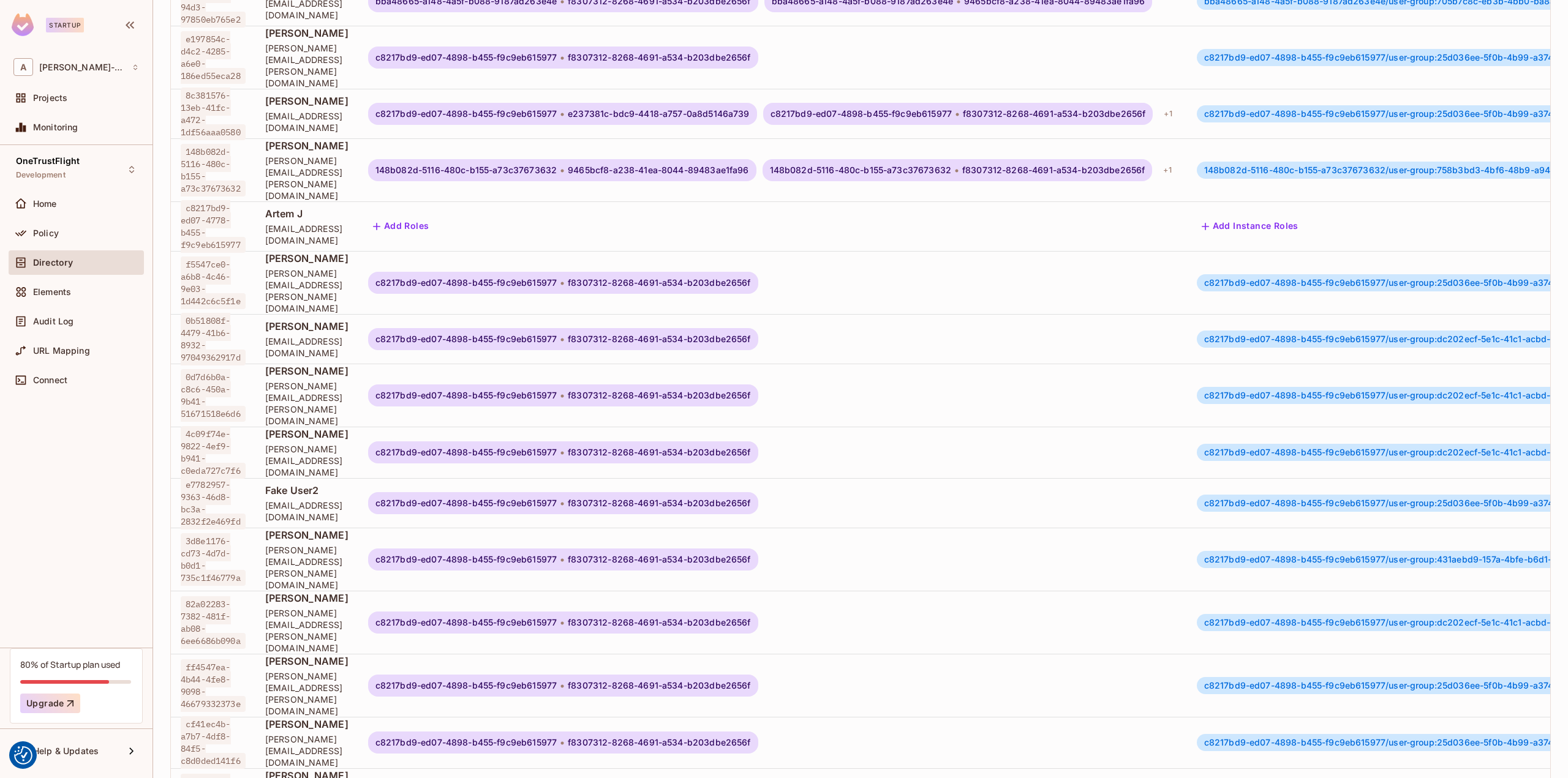
scroll to position [208, 0]
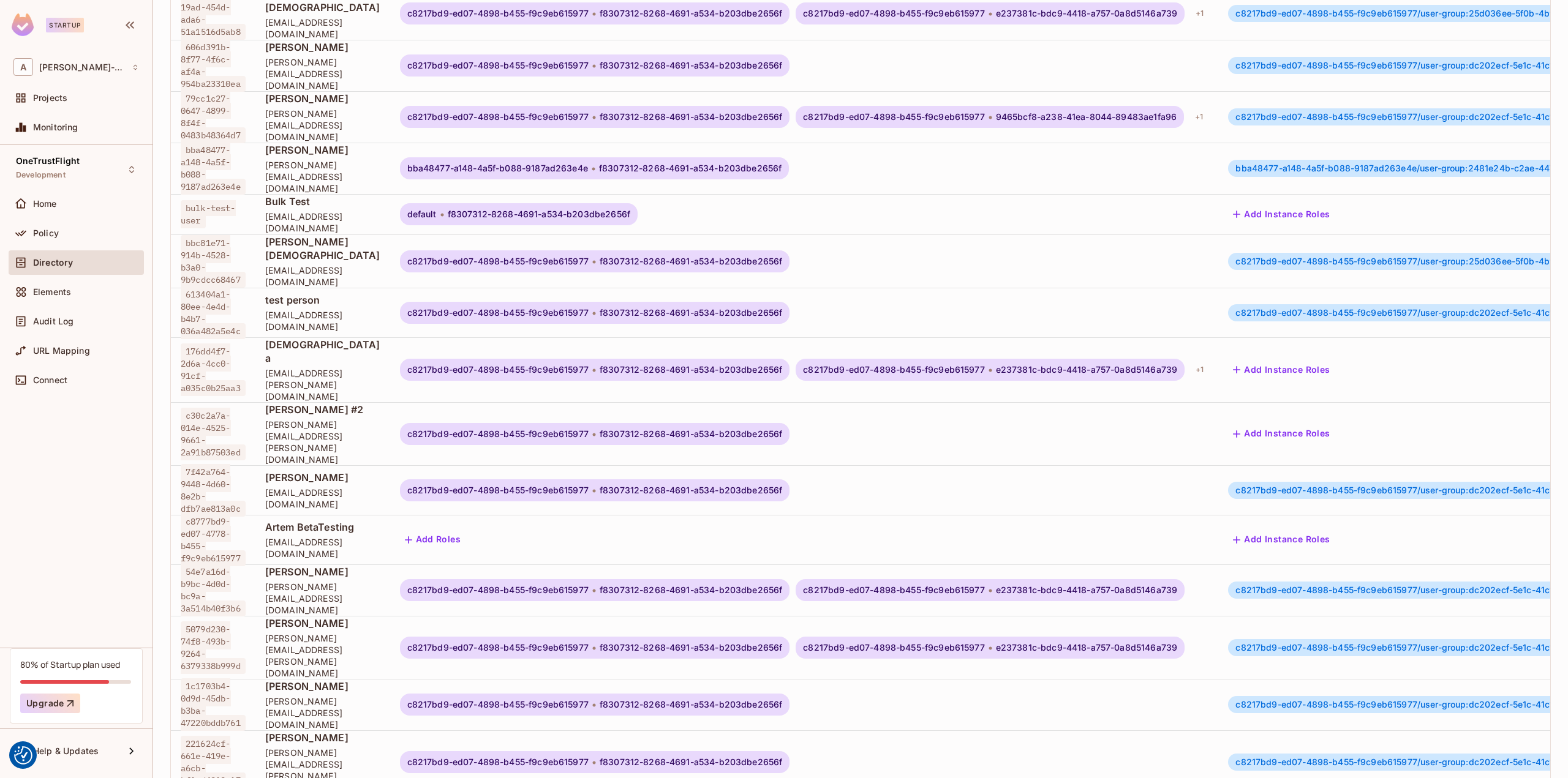
scroll to position [200, 0]
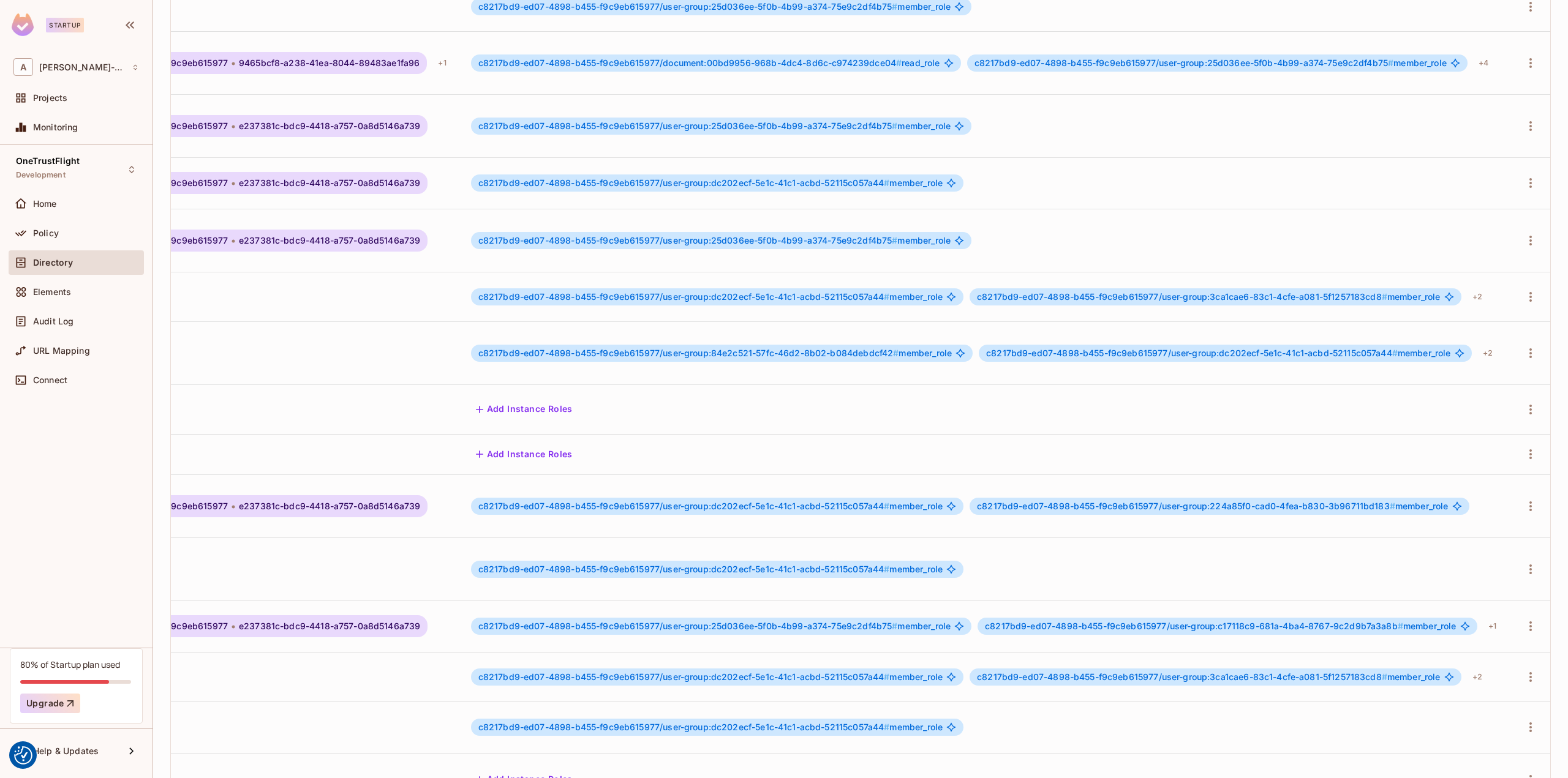
scroll to position [0, 848]
click at [1523, 56] on icon "button" at bounding box center [1531, 63] width 15 height 15
click at [1480, 133] on div "Edit Attributes" at bounding box center [1463, 135] width 61 height 12
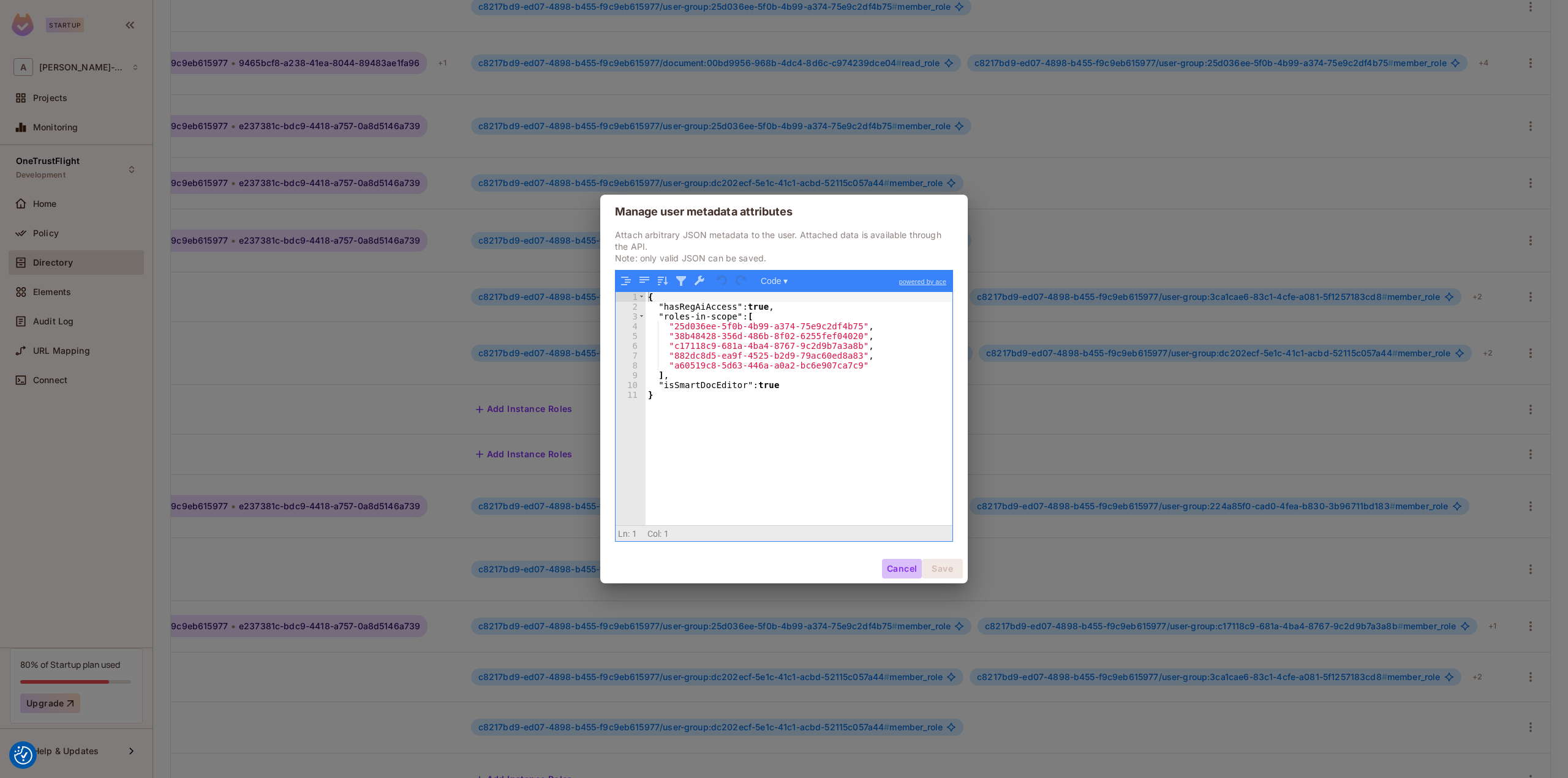
click at [902, 571] on button "Cancel" at bounding box center [902, 568] width 40 height 20
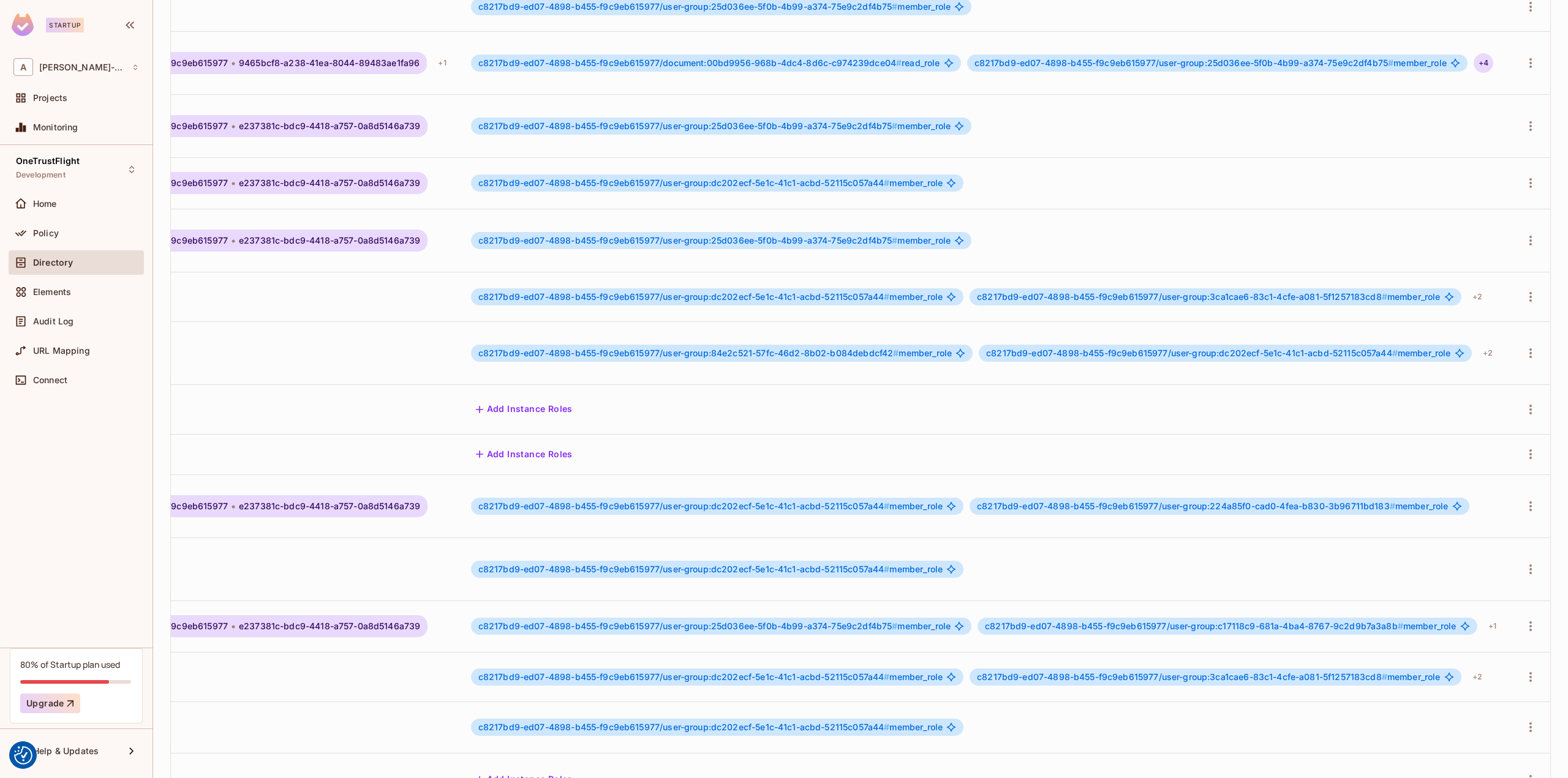
click at [1474, 57] on div "+ 4" at bounding box center [1483, 63] width 20 height 20
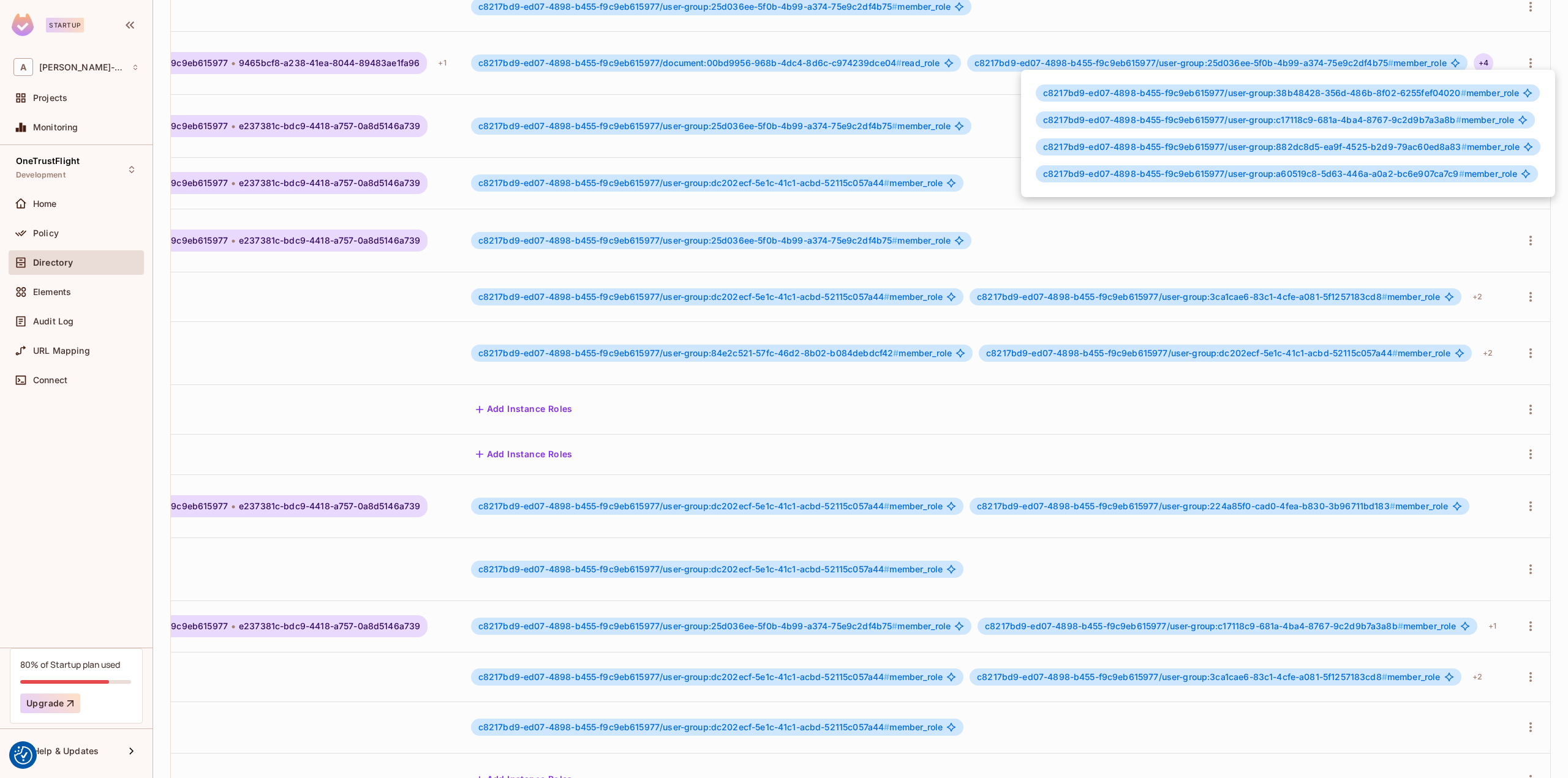
click at [781, 705] on div at bounding box center [784, 389] width 1568 height 778
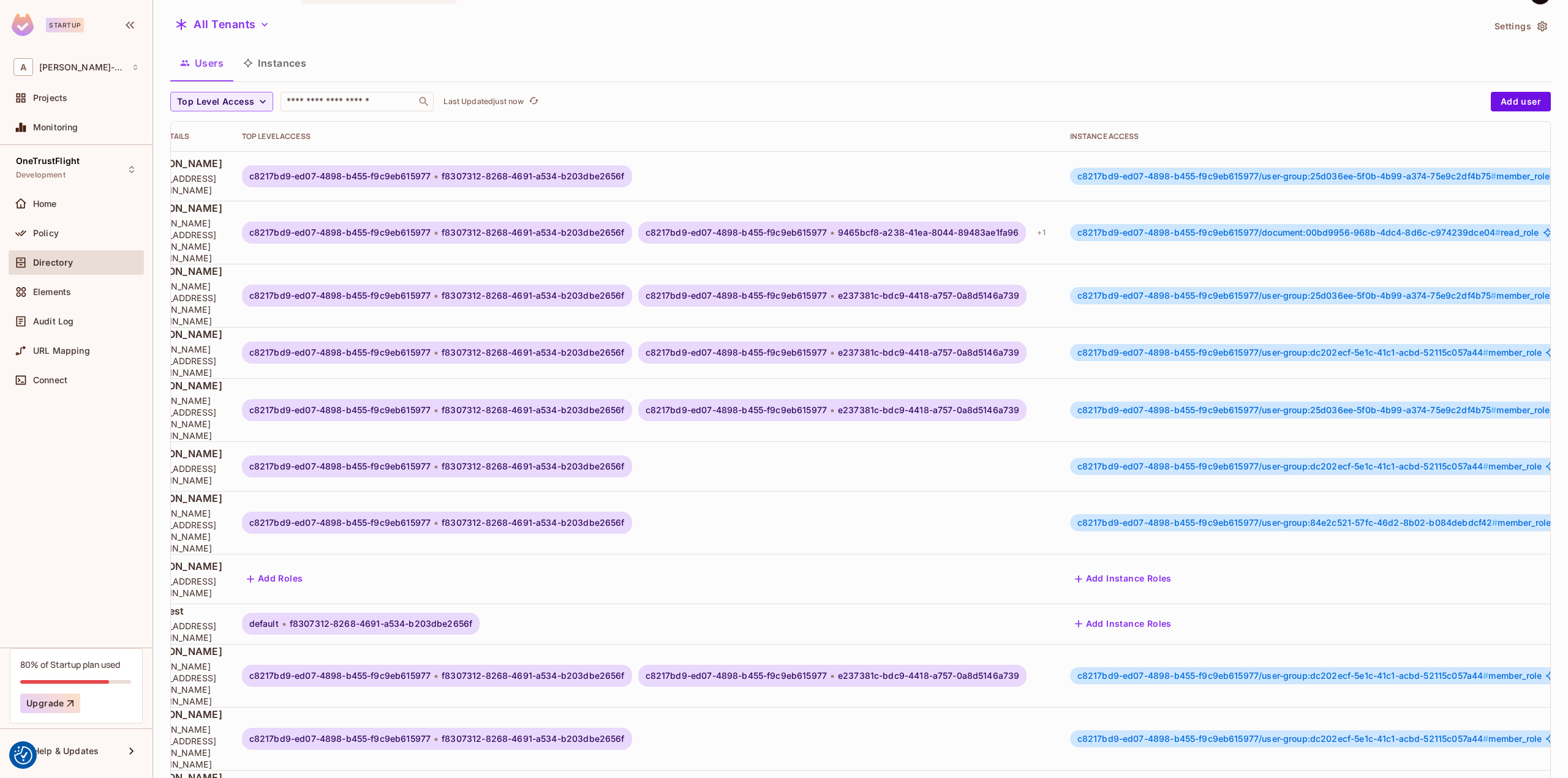
scroll to position [16, 0]
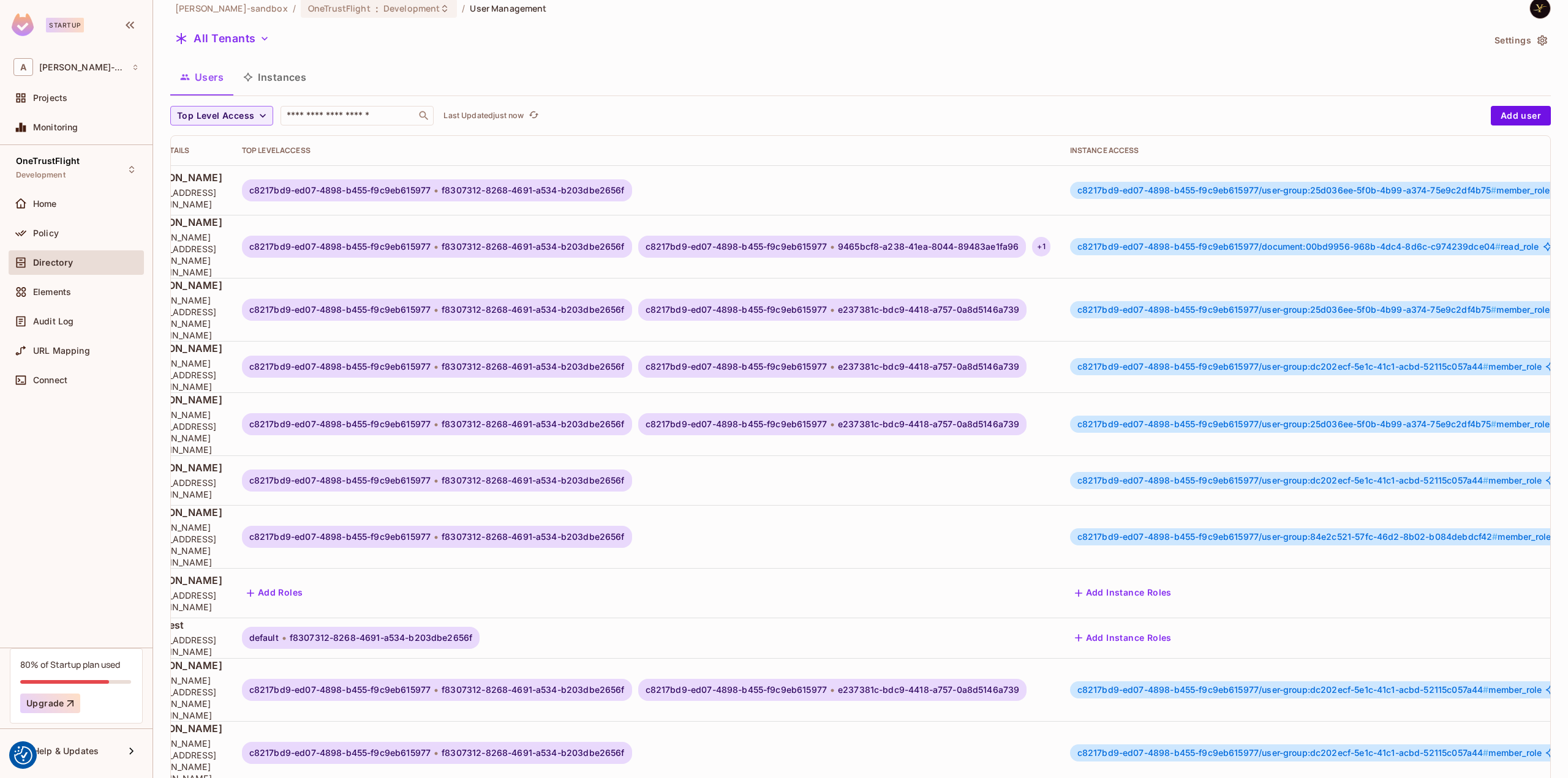
click at [1050, 237] on div "+ 1" at bounding box center [1041, 246] width 18 height 20
click at [1141, 232] on div at bounding box center [784, 389] width 1568 height 778
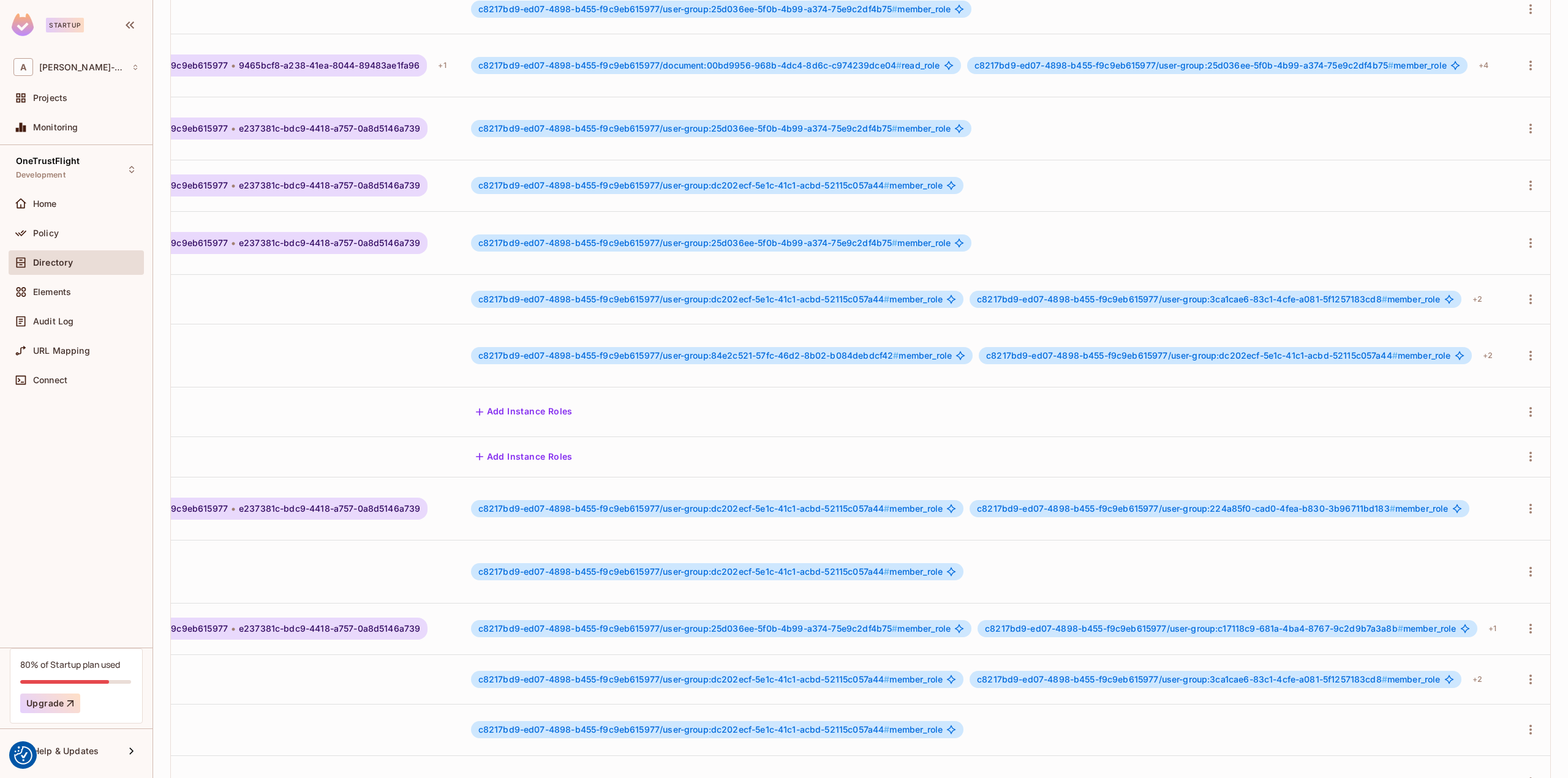
scroll to position [200, 0]
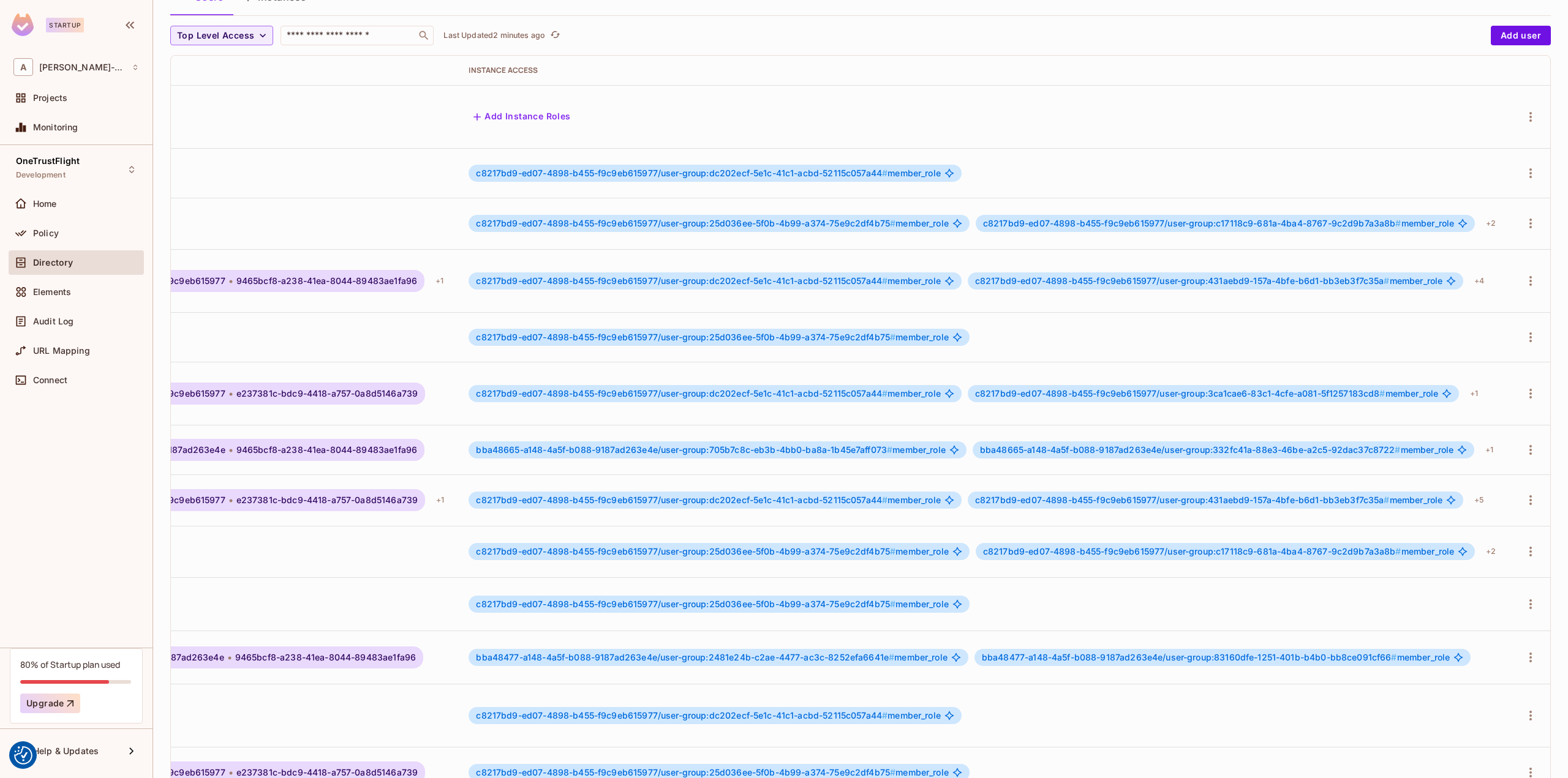
scroll to position [0, 0]
